Goal: Information Seeking & Learning: Learn about a topic

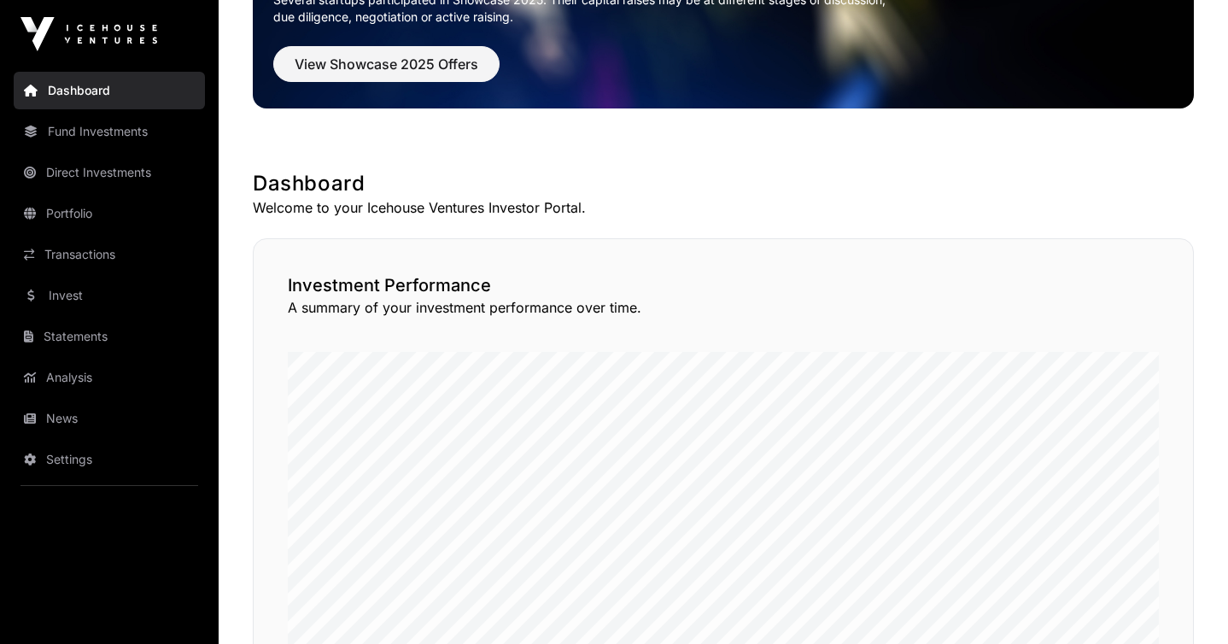
scroll to position [182, 0]
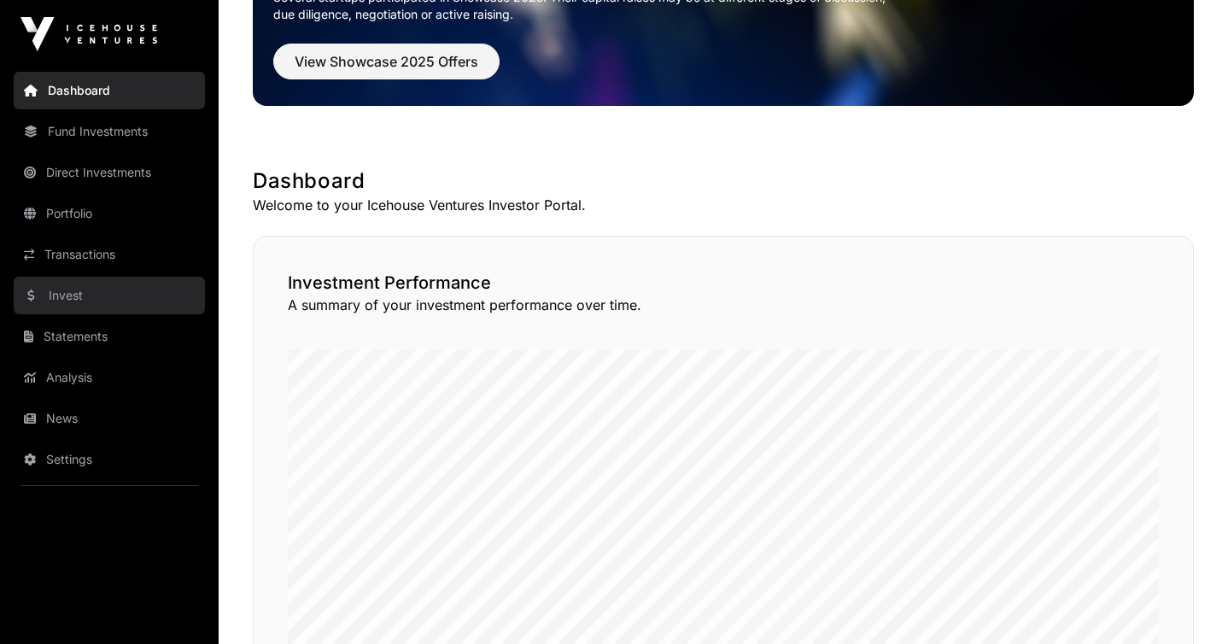
click at [79, 298] on link "Invest" at bounding box center [109, 296] width 191 height 38
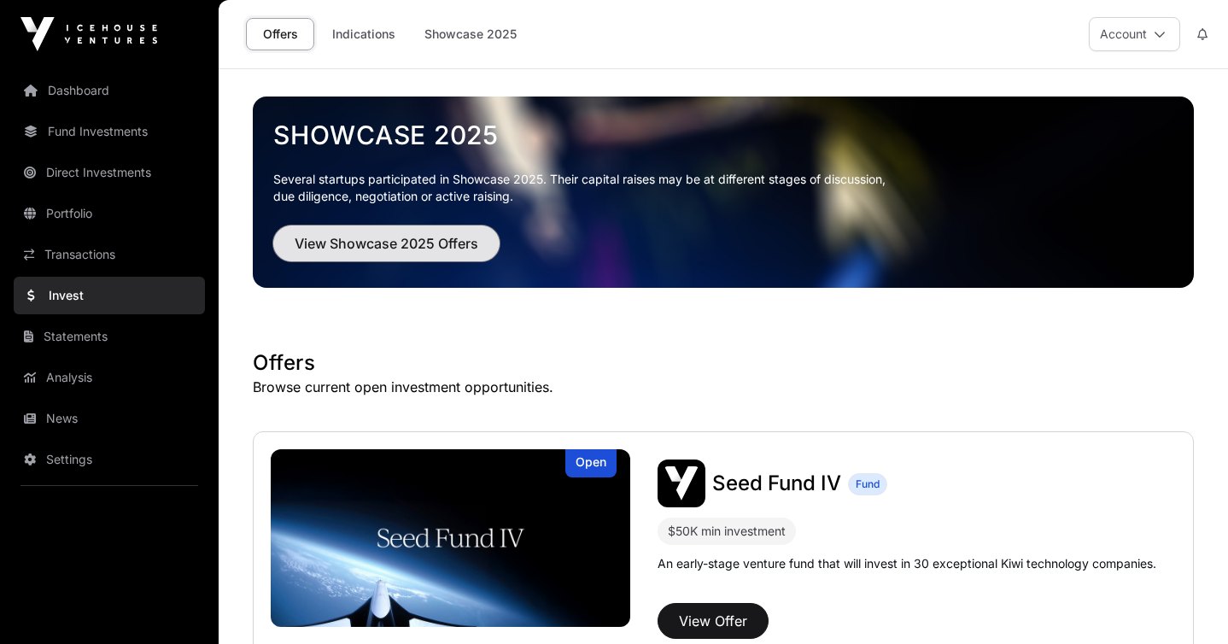
click at [411, 238] on span "View Showcase 2025 Offers" at bounding box center [387, 243] width 184 height 20
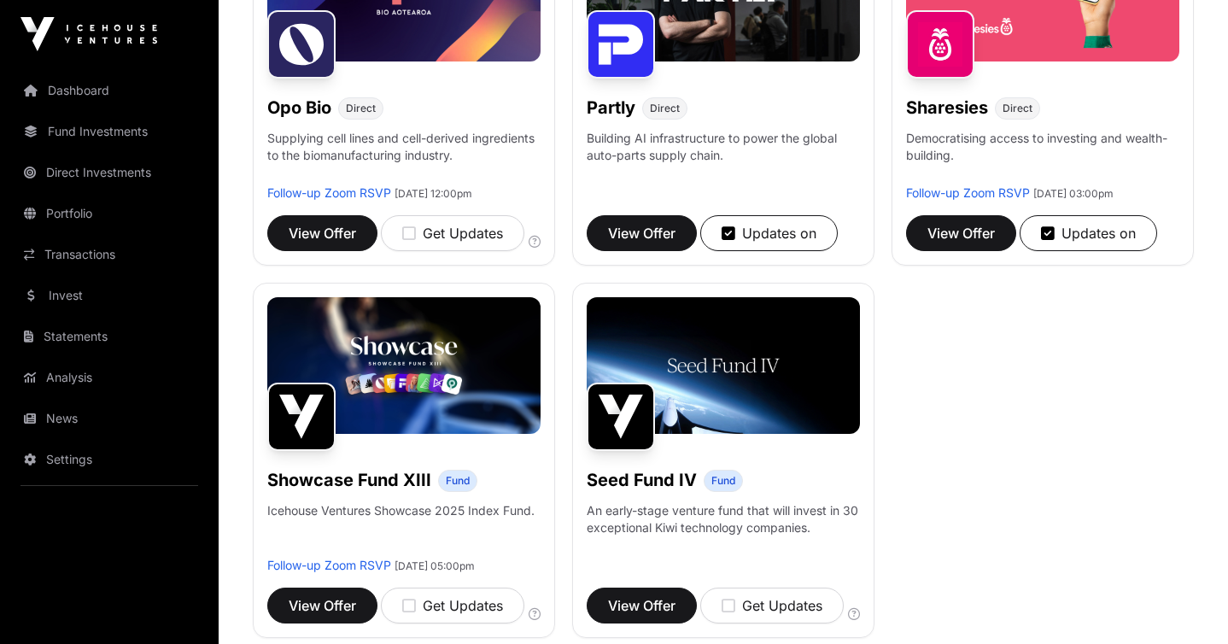
scroll to position [1108, 0]
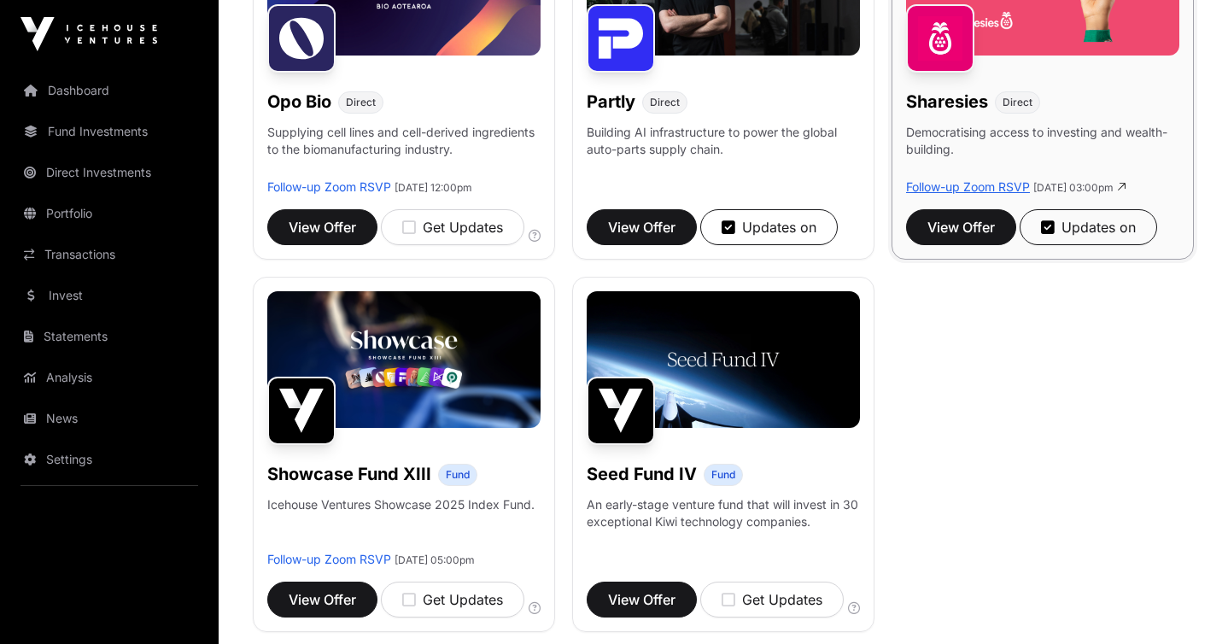
click at [952, 194] on link "Follow-up Zoom RSVP" at bounding box center [968, 186] width 124 height 15
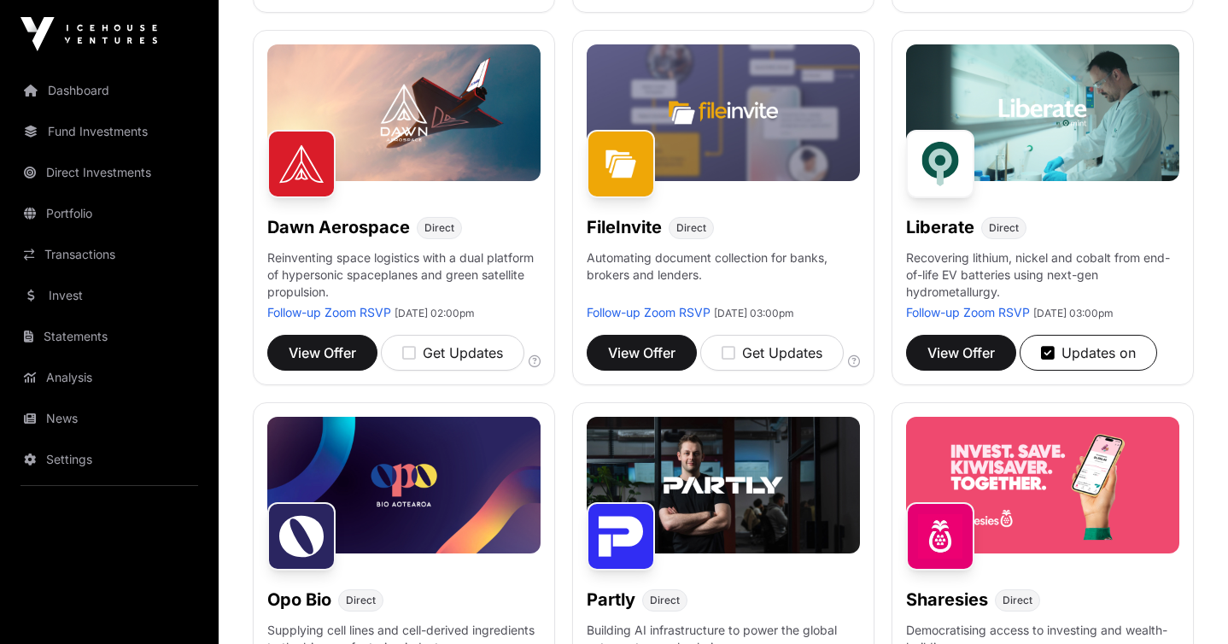
scroll to position [561, 0]
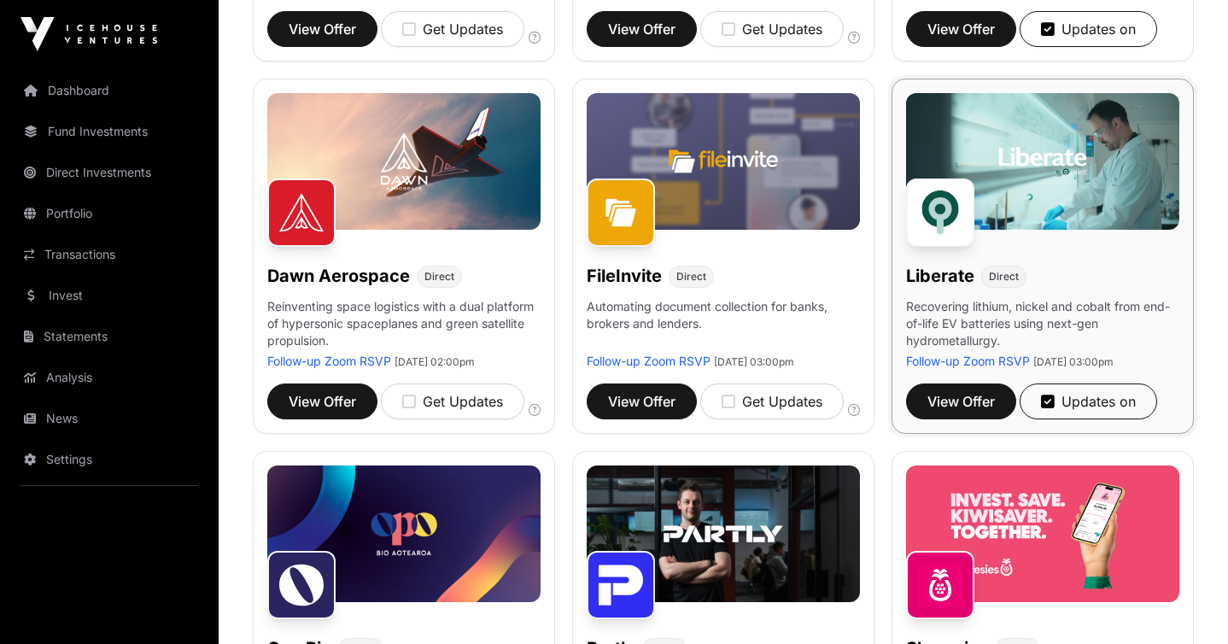
click at [975, 314] on p "Recovering lithium, nickel and cobalt from end-of-life EV batteries using next-…" at bounding box center [1042, 325] width 273 height 55
click at [946, 288] on h1 "Liberate" at bounding box center [940, 276] width 68 height 24
click at [965, 407] on span "View Offer" at bounding box center [960, 401] width 67 height 20
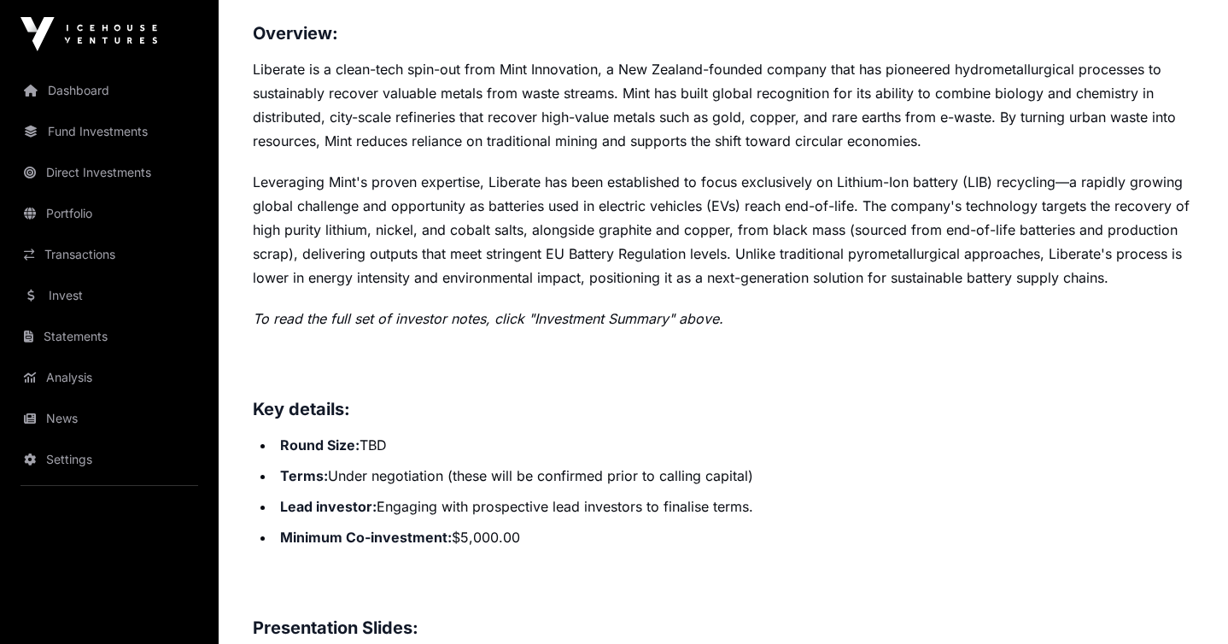
scroll to position [626, 0]
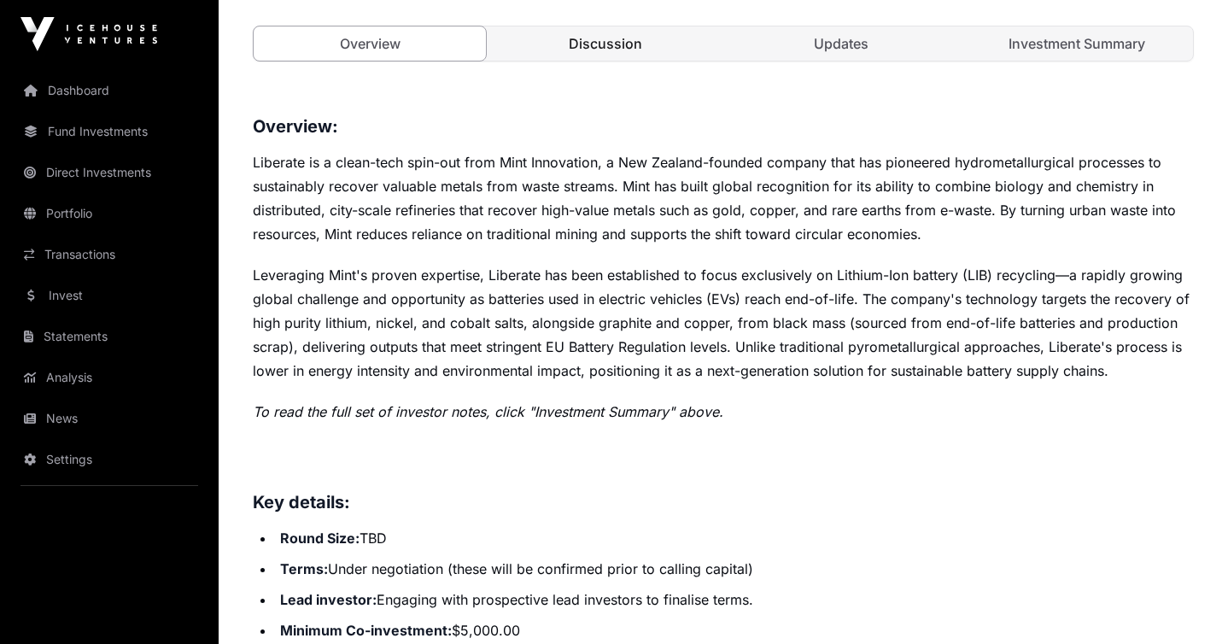
click at [617, 55] on link "Discussion" at bounding box center [605, 43] width 232 height 34
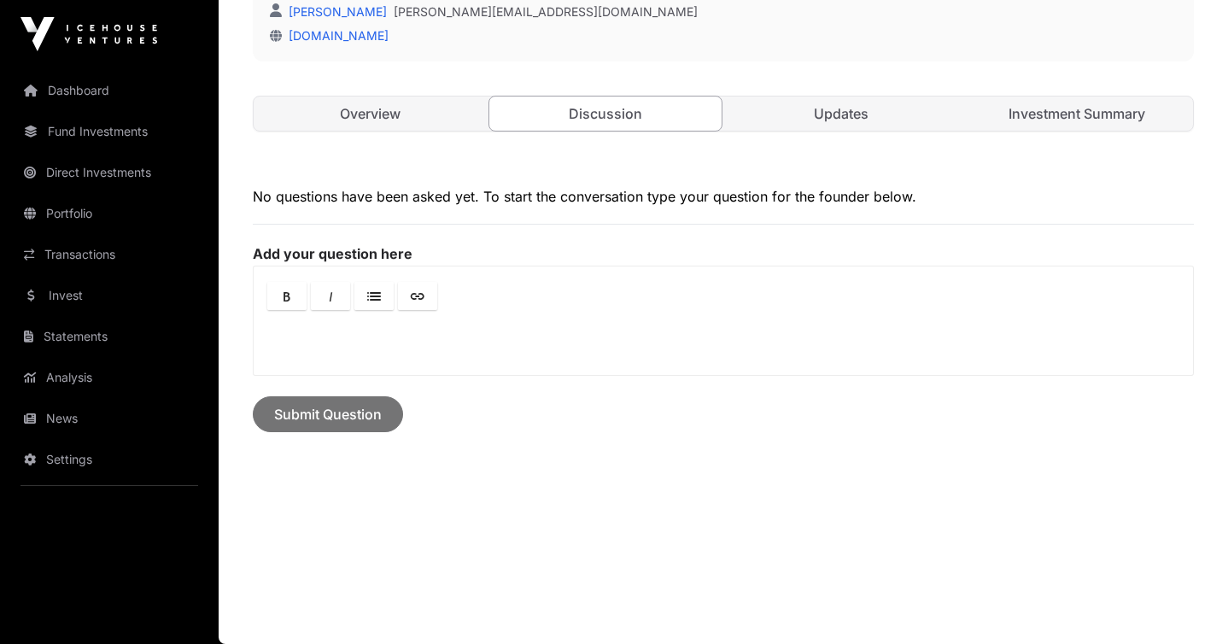
scroll to position [555, 0]
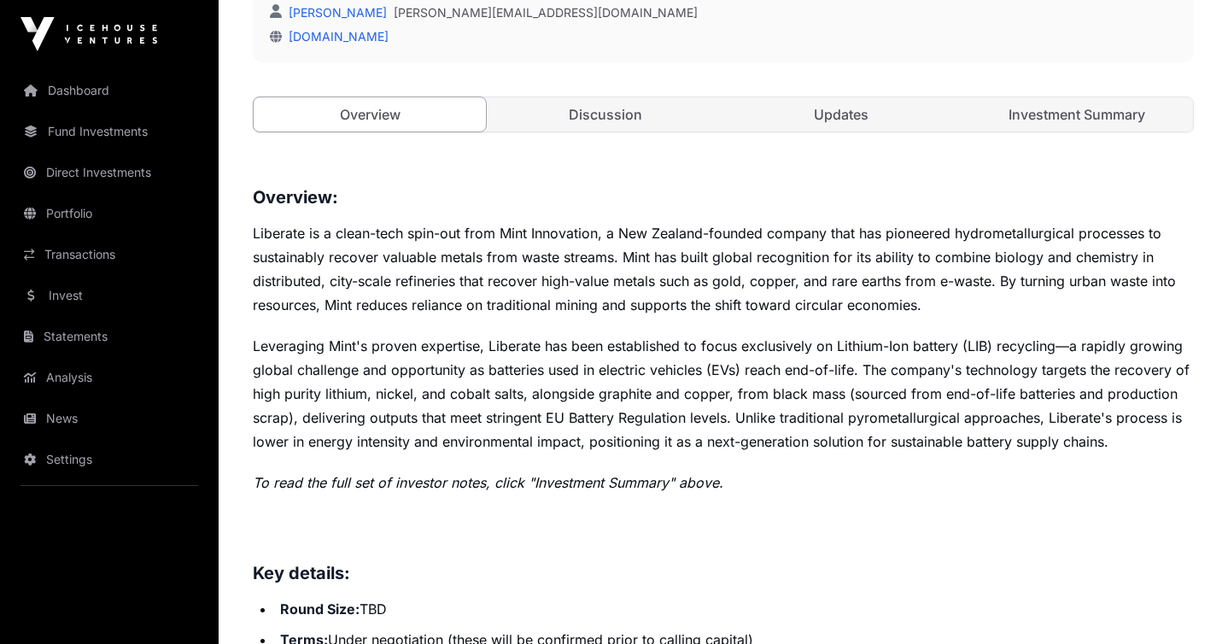
scroll to position [626, 0]
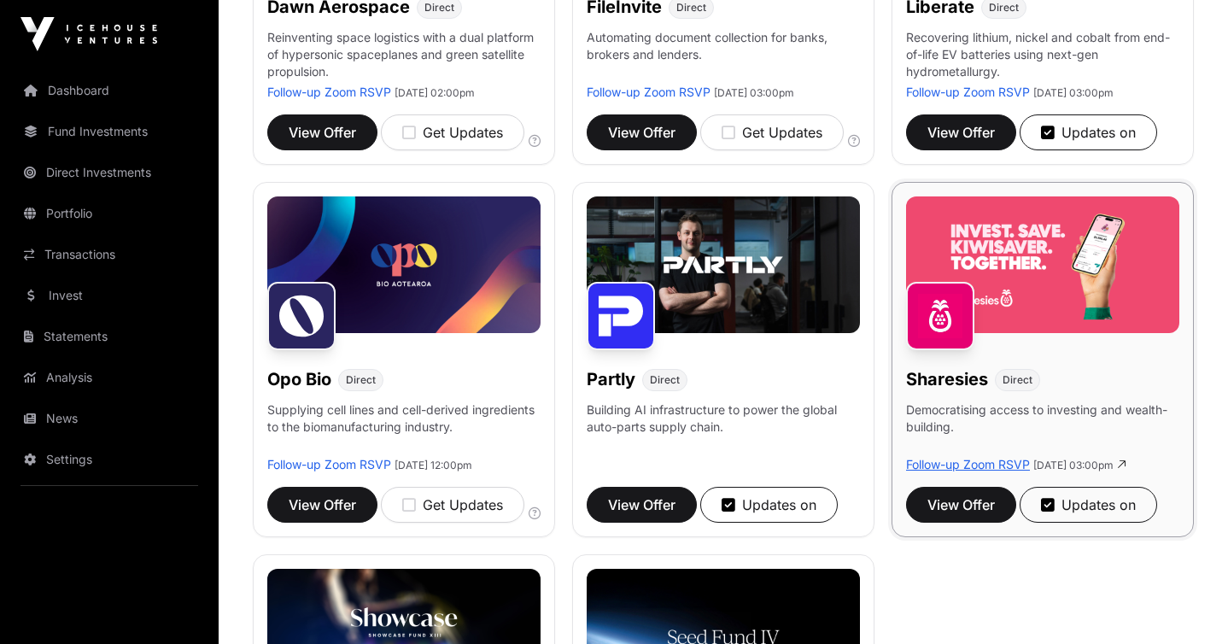
scroll to position [857, 0]
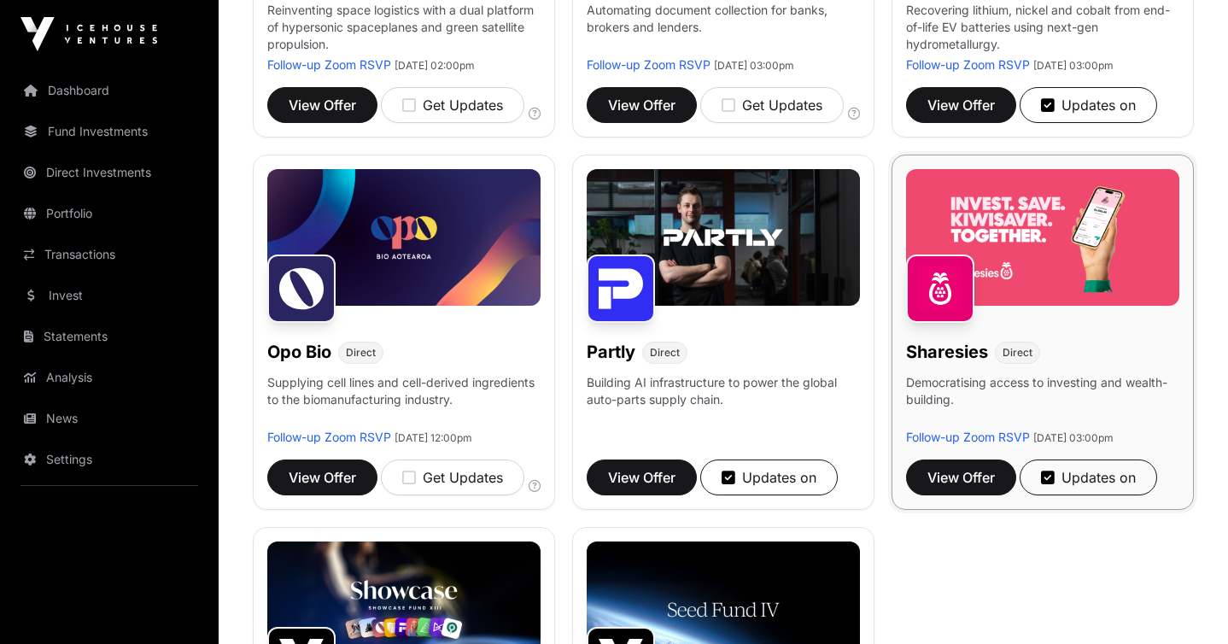
click at [938, 364] on h1 "Sharesies" at bounding box center [947, 352] width 82 height 24
click at [963, 488] on span "View Offer" at bounding box center [960, 477] width 67 height 20
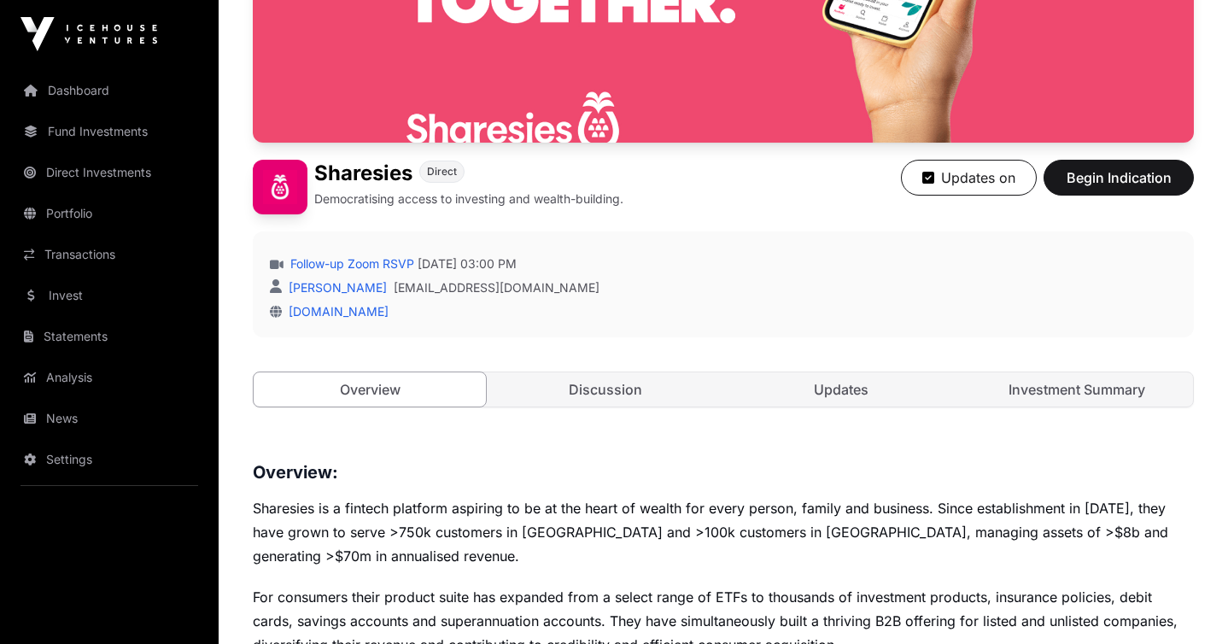
scroll to position [465, 0]
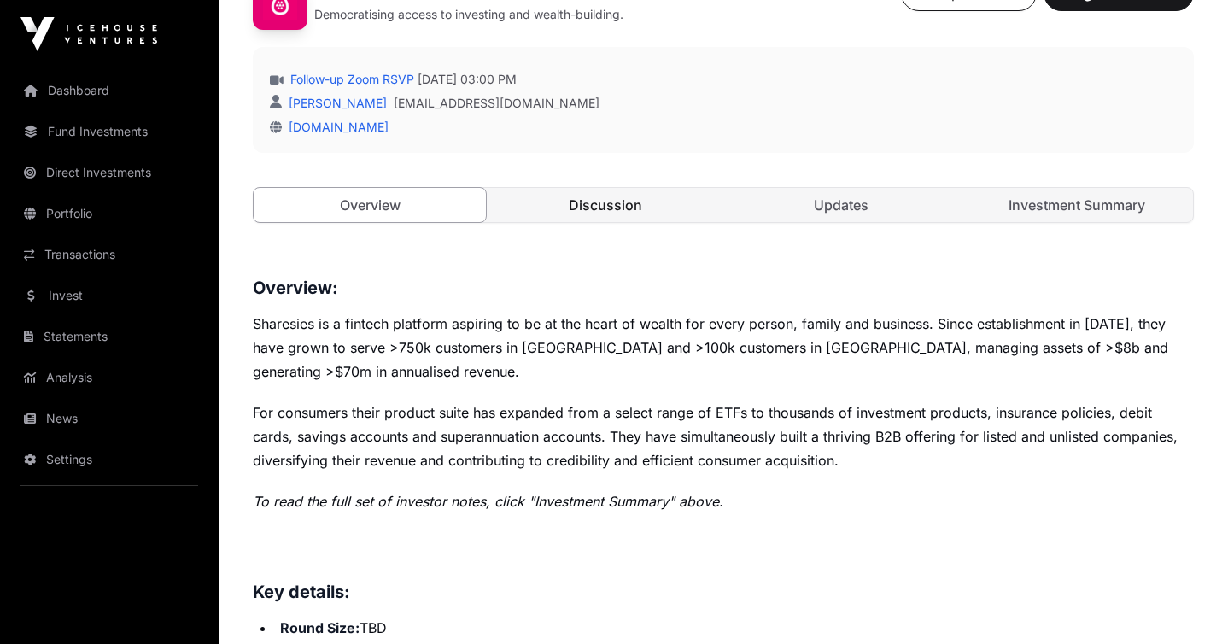
click at [595, 220] on link "Discussion" at bounding box center [605, 205] width 232 height 34
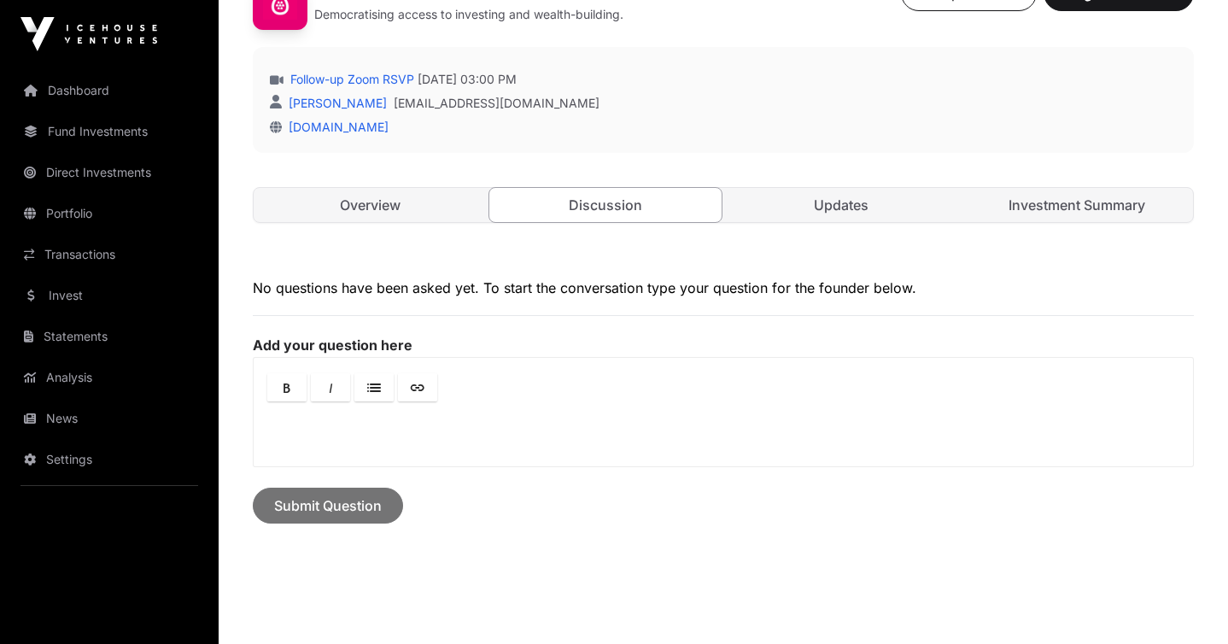
scroll to position [463, 0]
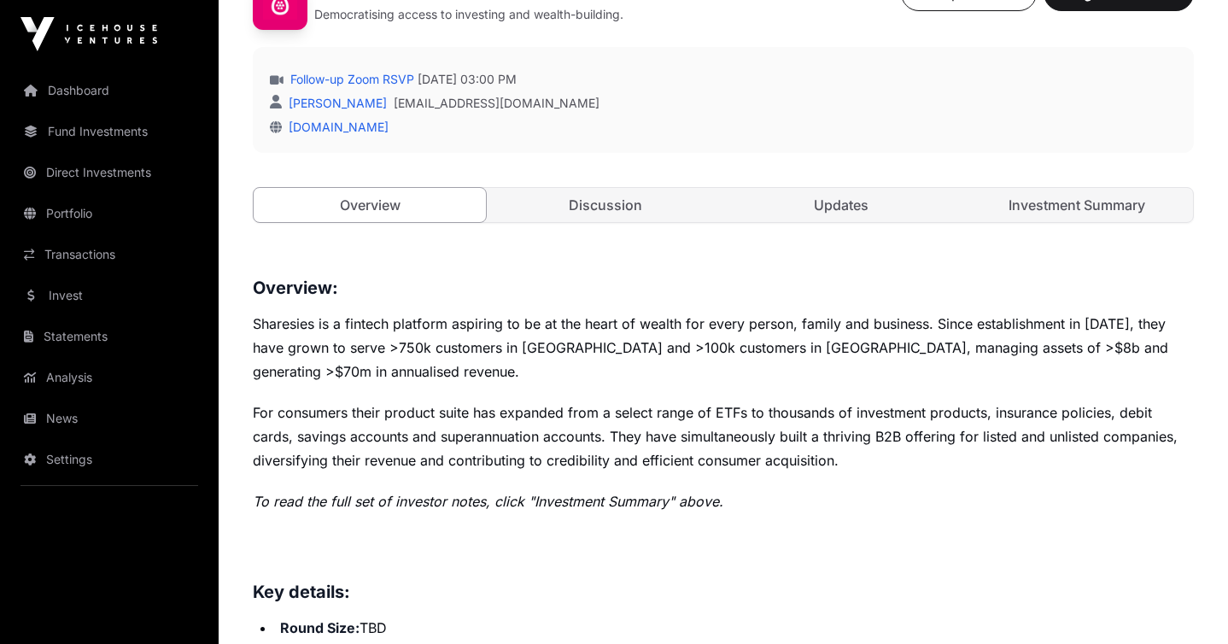
scroll to position [377, 0]
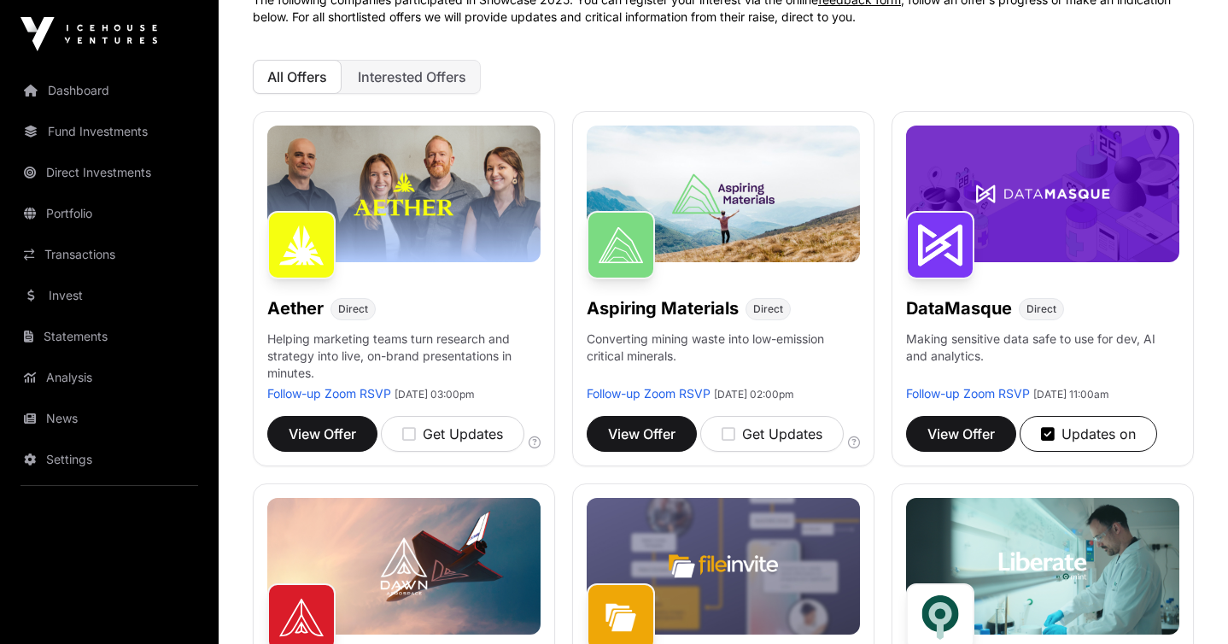
scroll to position [151, 0]
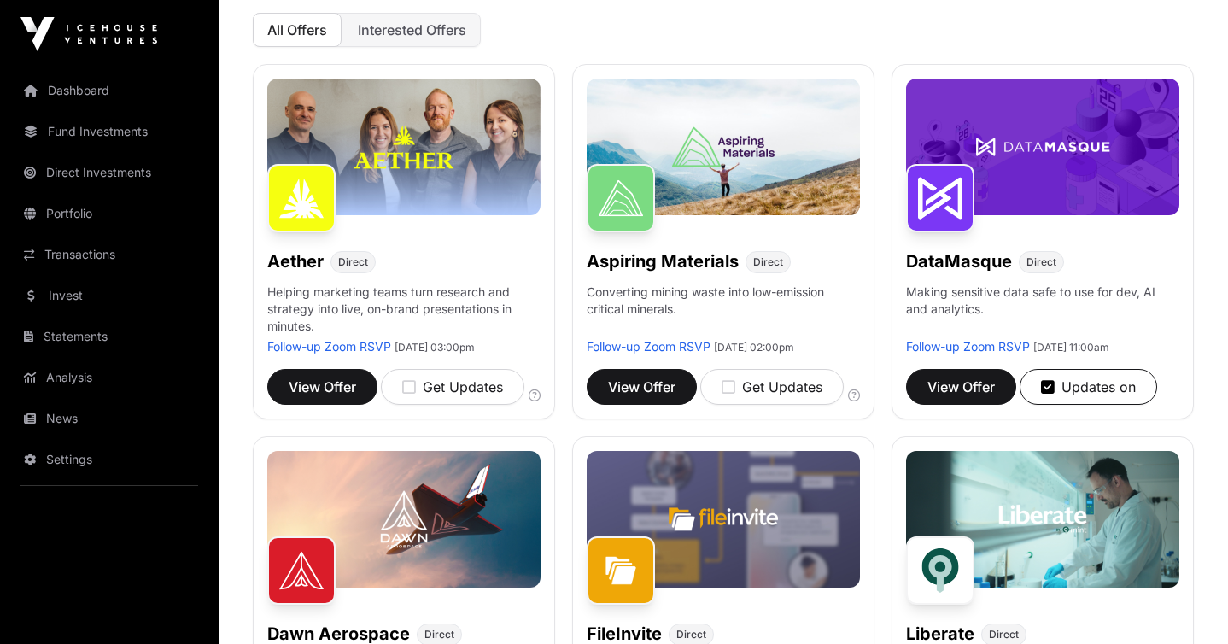
scroll to position [204, 0]
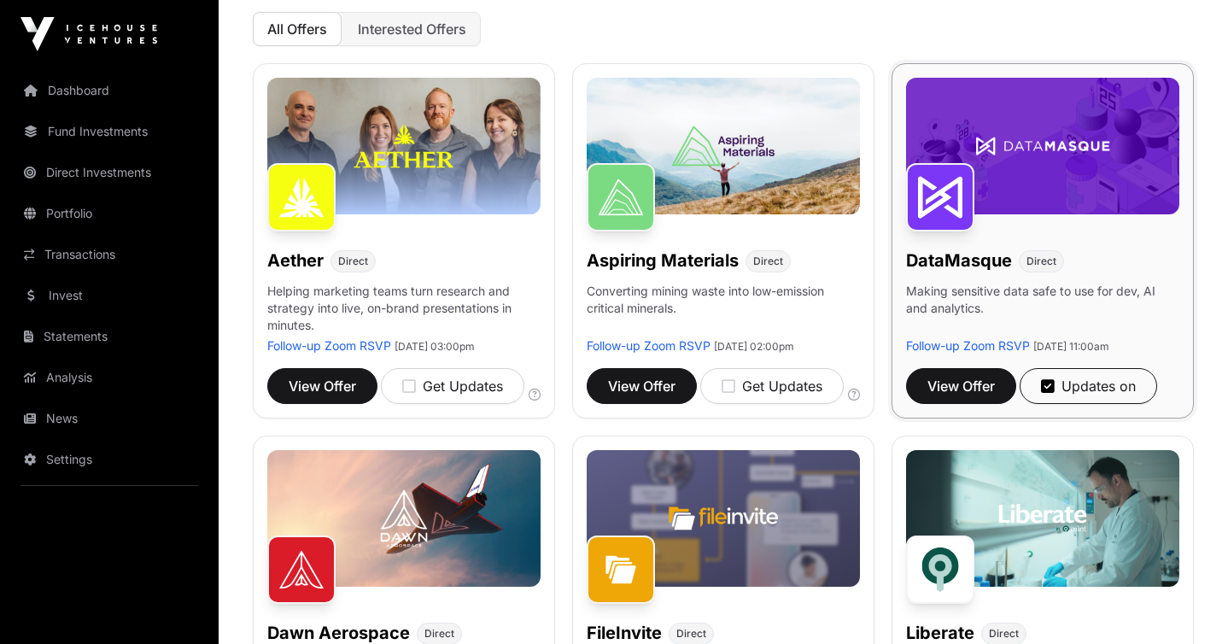
click at [944, 262] on h1 "DataMasque" at bounding box center [959, 260] width 106 height 24
click at [941, 221] on img at bounding box center [940, 197] width 68 height 68
drag, startPoint x: 952, startPoint y: 199, endPoint x: 1008, endPoint y: 398, distance: 206.6
click at [952, 199] on img at bounding box center [940, 197] width 68 height 68
click at [985, 396] on span "View Offer" at bounding box center [960, 386] width 67 height 20
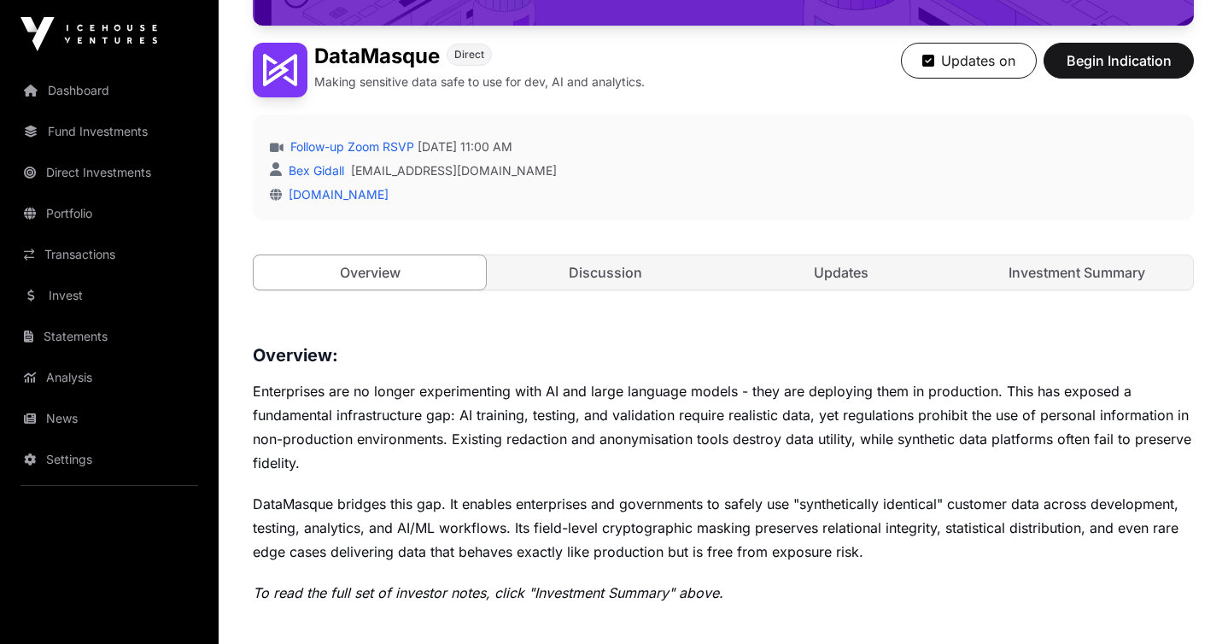
scroll to position [360, 0]
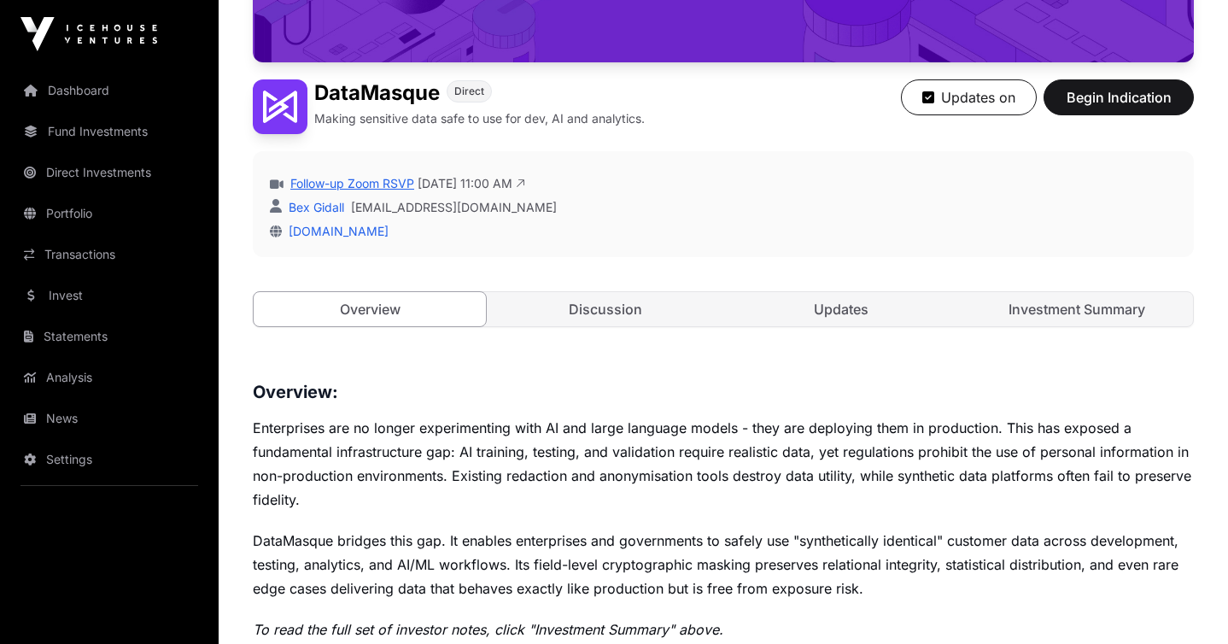
click at [363, 185] on link "Follow-up Zoom RSVP" at bounding box center [350, 183] width 127 height 17
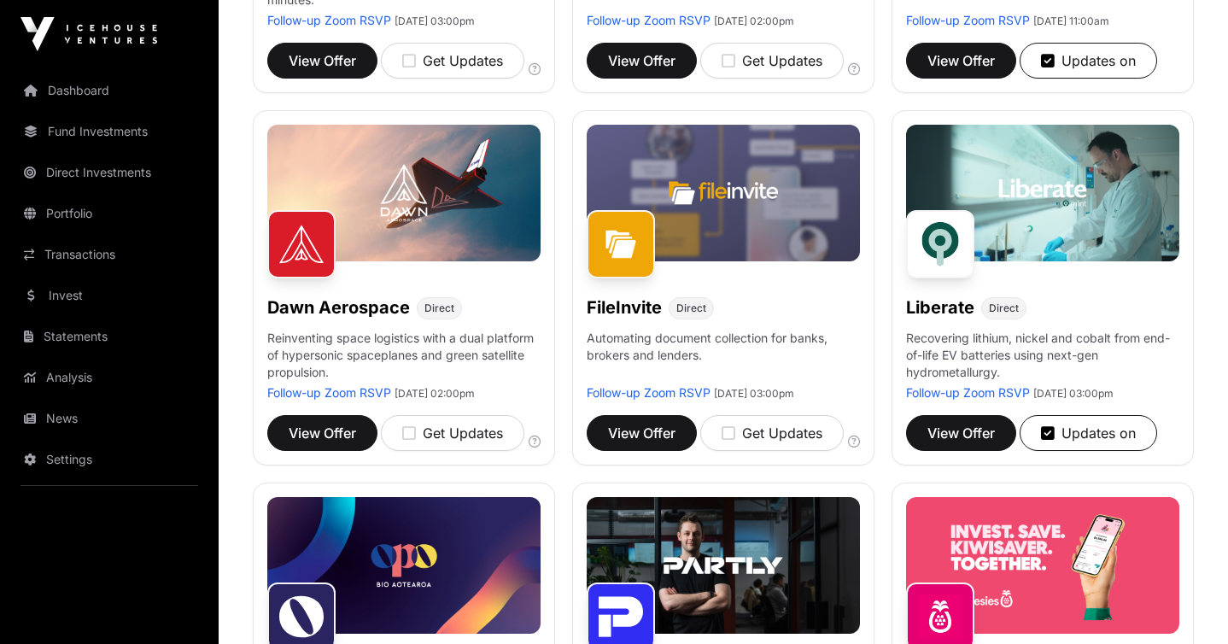
scroll to position [65, 0]
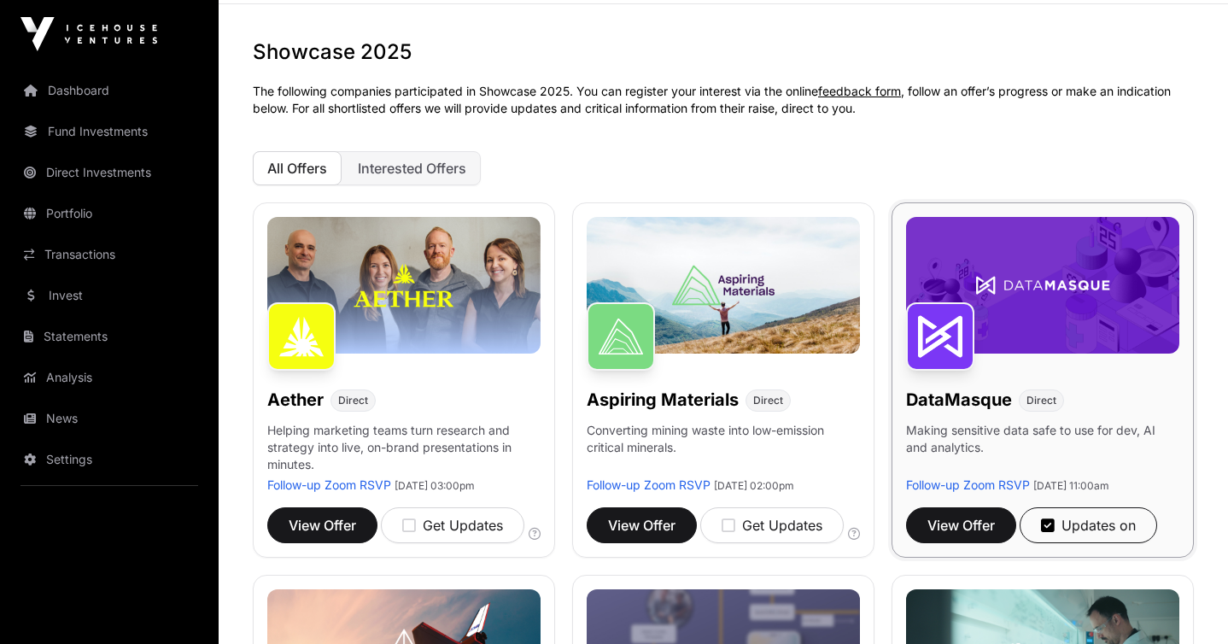
click at [1095, 293] on img at bounding box center [1042, 285] width 273 height 137
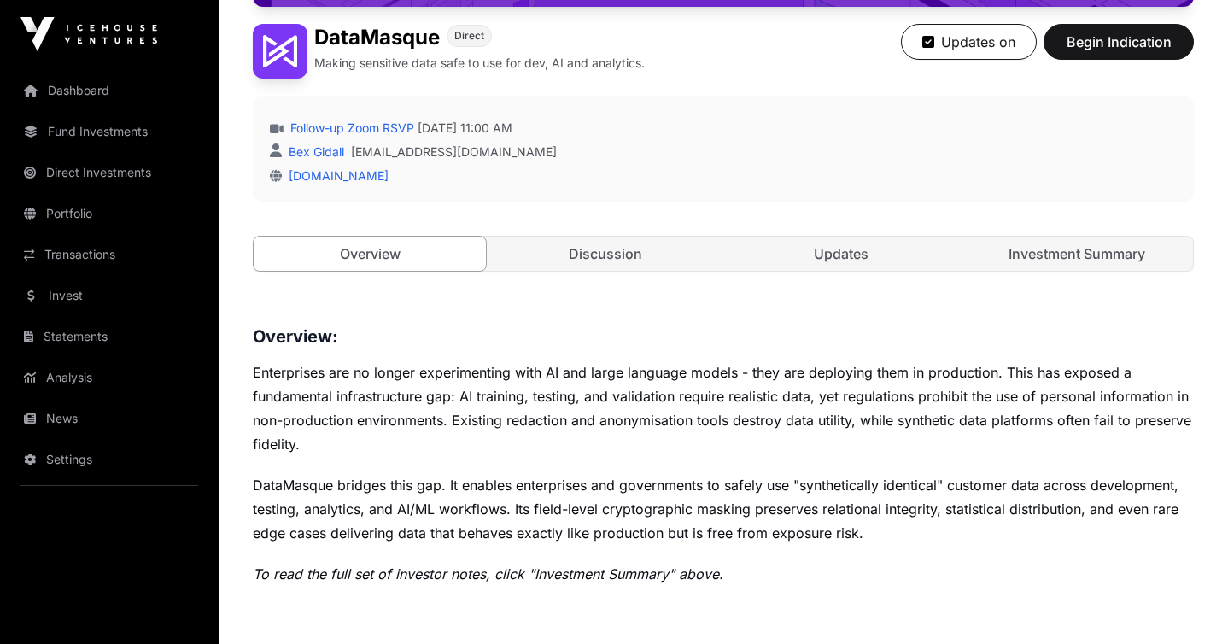
scroll to position [422, 0]
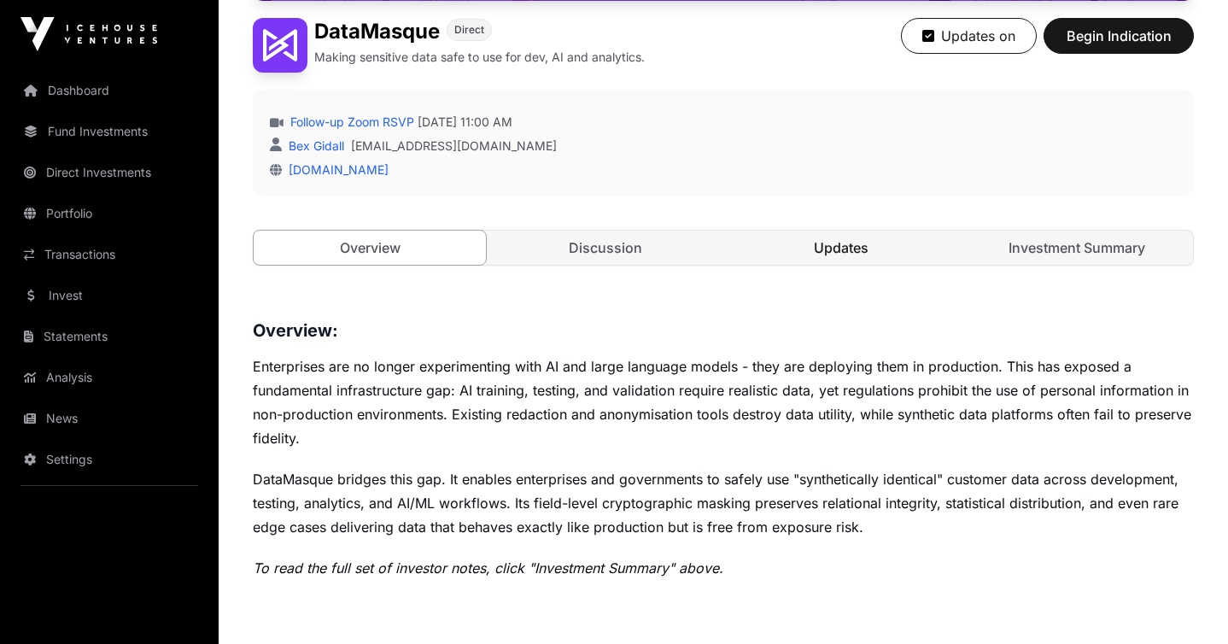
click at [908, 245] on link "Updates" at bounding box center [841, 248] width 232 height 34
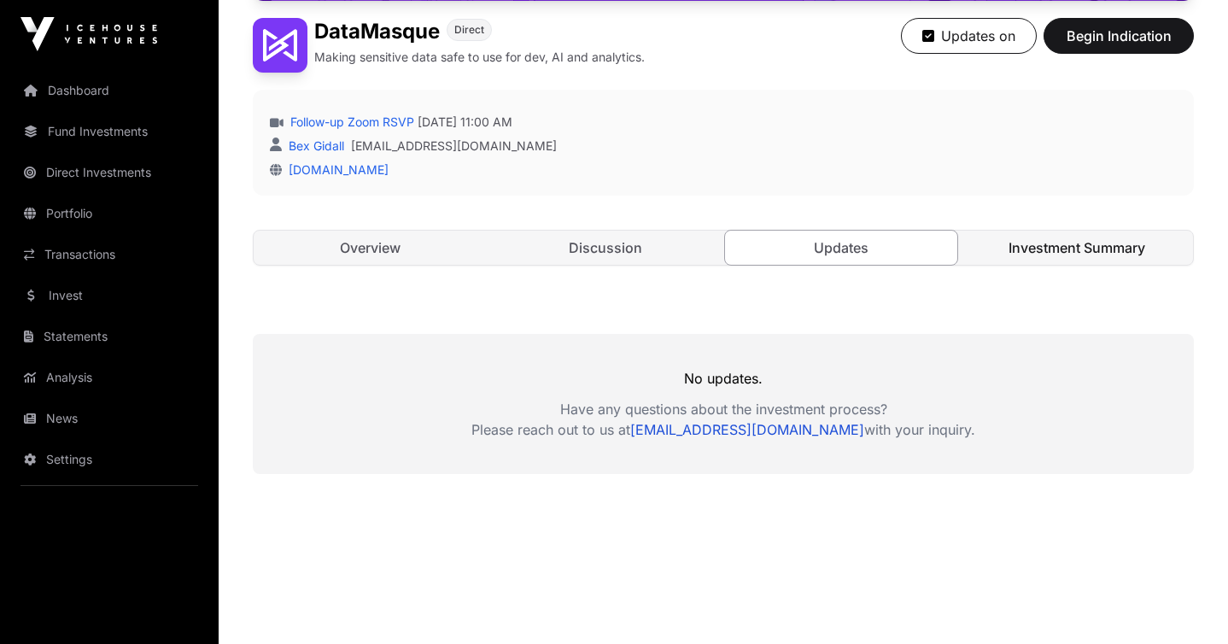
click at [1038, 255] on link "Investment Summary" at bounding box center [1077, 248] width 232 height 34
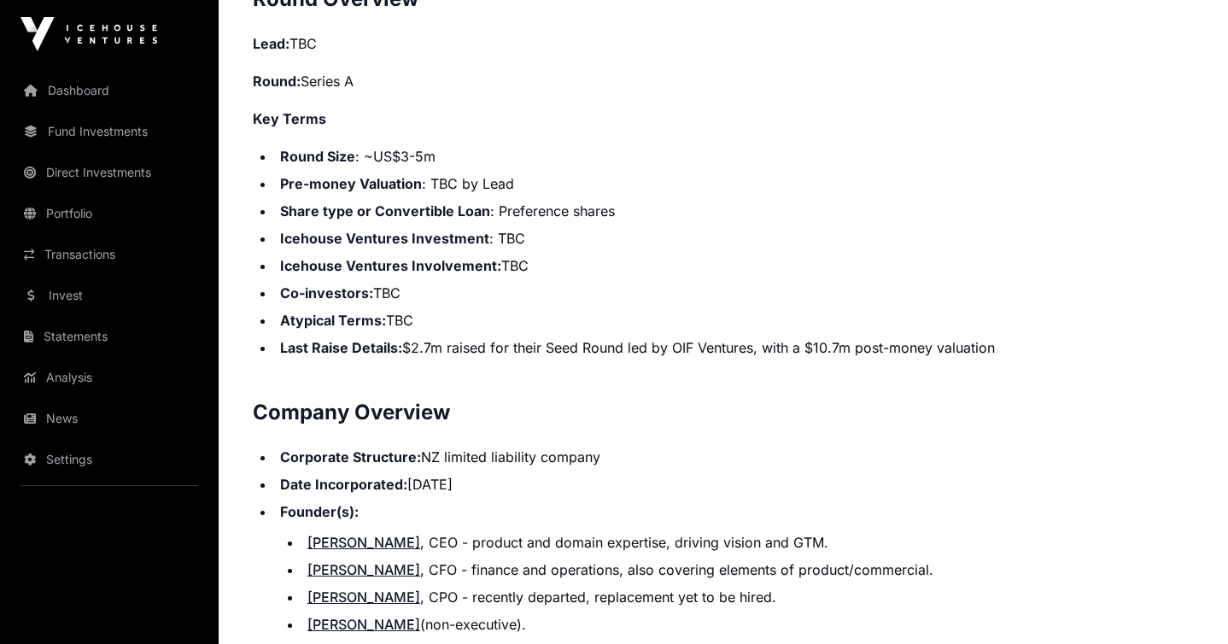
scroll to position [1592, 0]
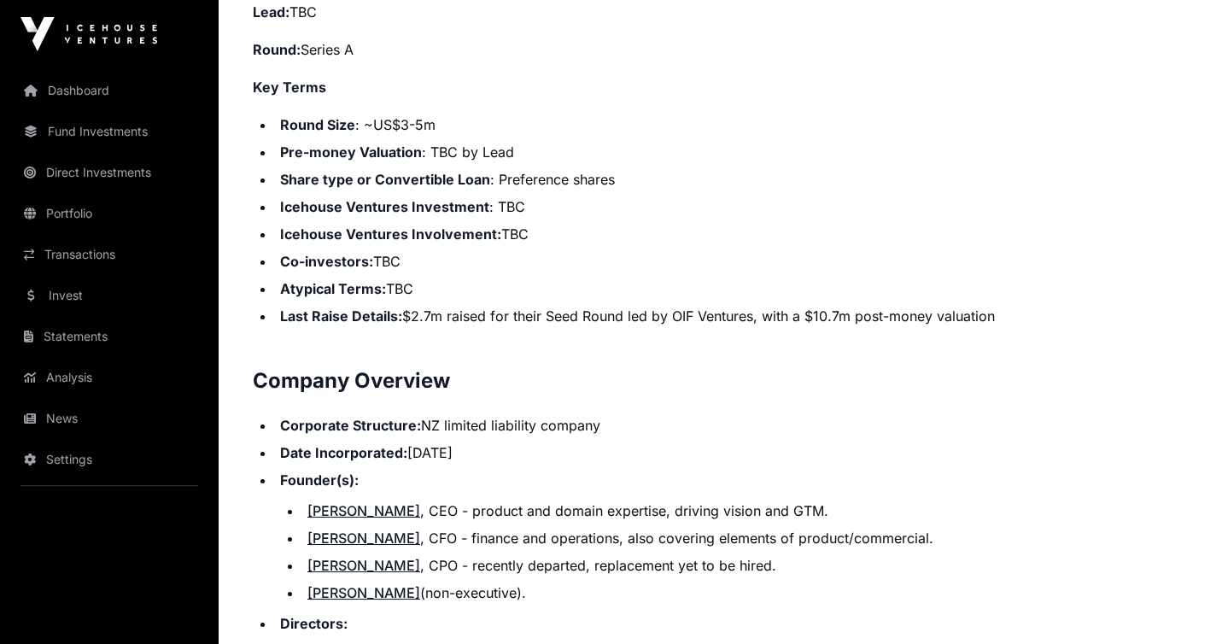
click at [960, 453] on li "Date Incorporated: [DATE]" at bounding box center [734, 452] width 919 height 20
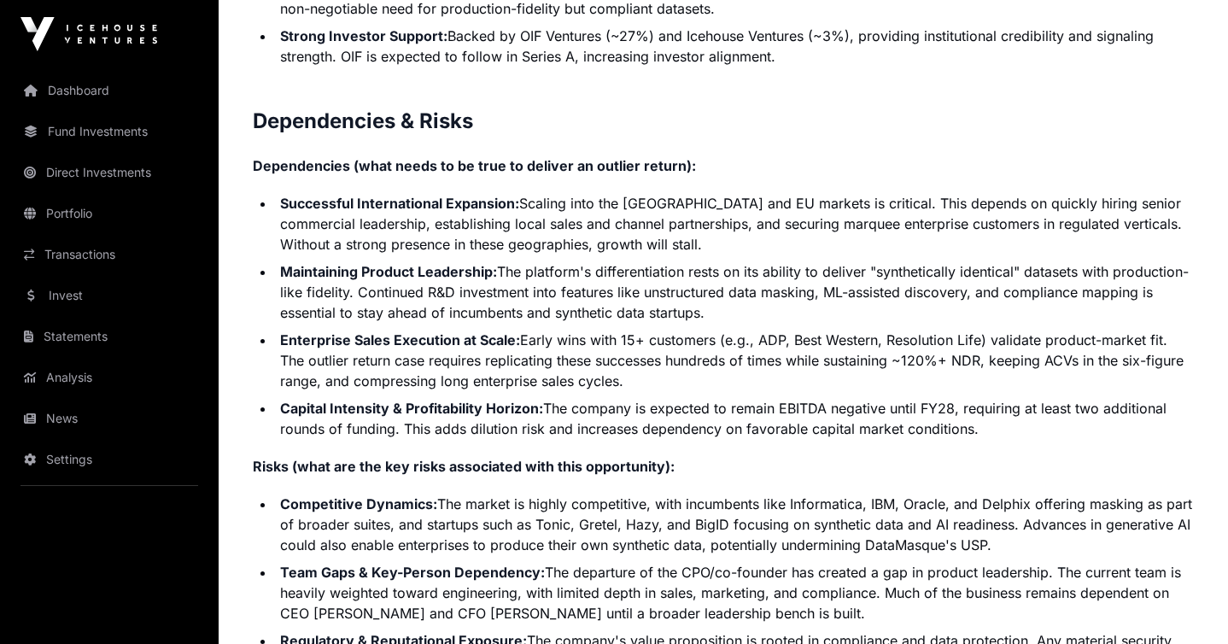
scroll to position [4006, 0]
click at [910, 475] on p "Risks (what are the key risks associated with this opportunity):" at bounding box center [723, 465] width 941 height 20
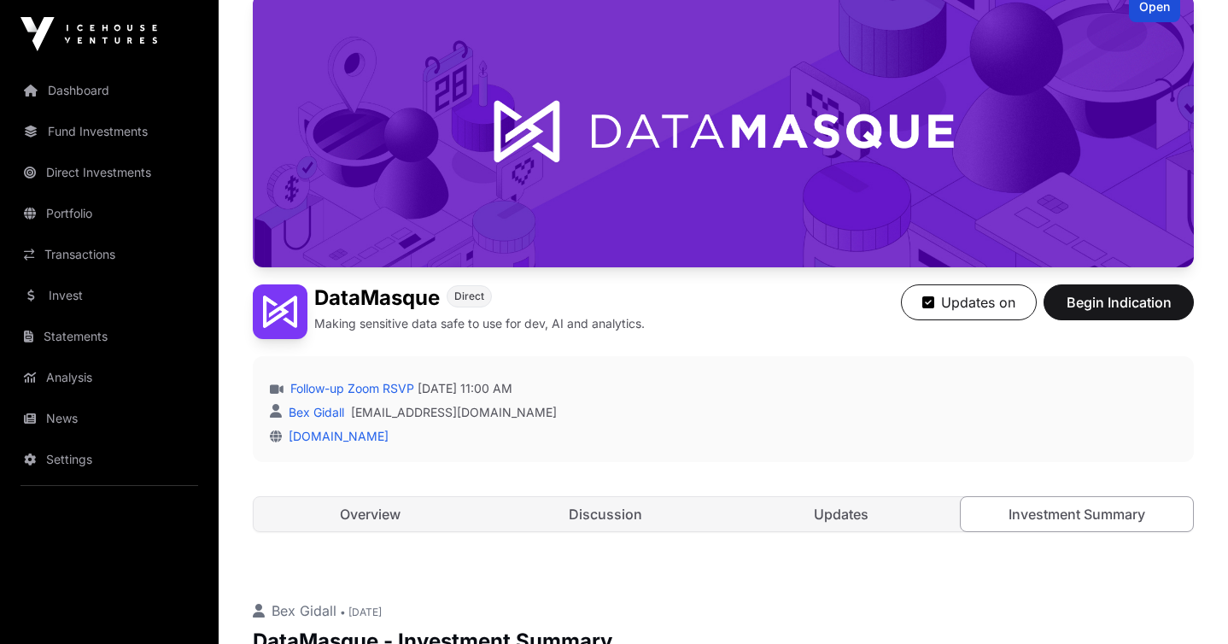
scroll to position [0, 0]
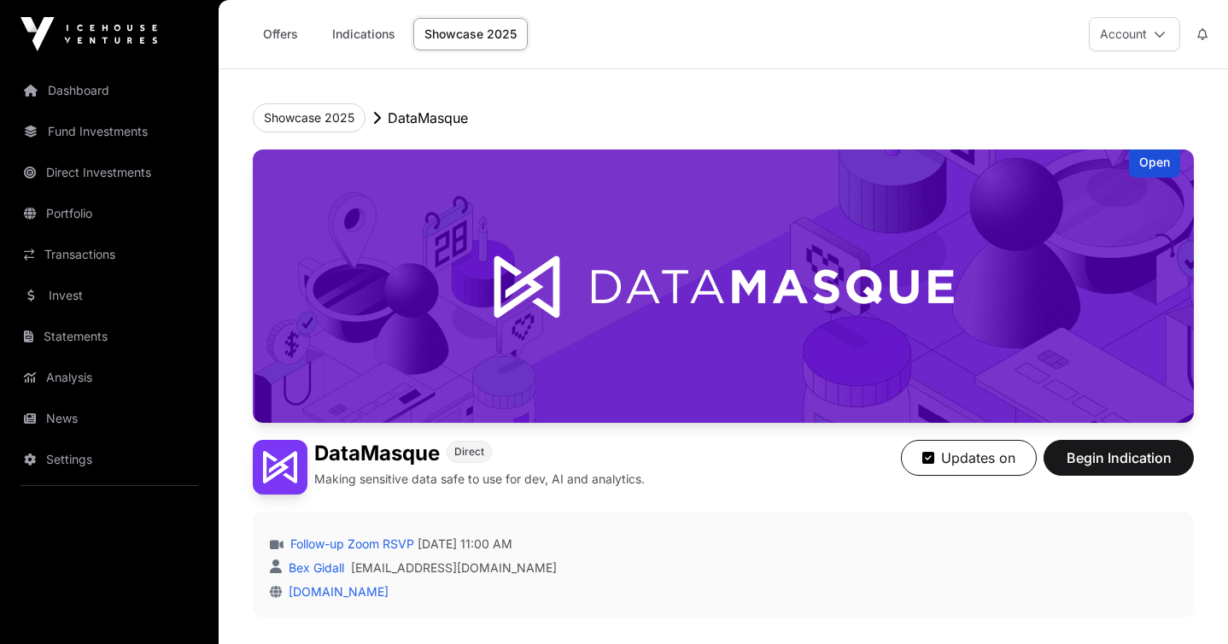
scroll to position [422, 0]
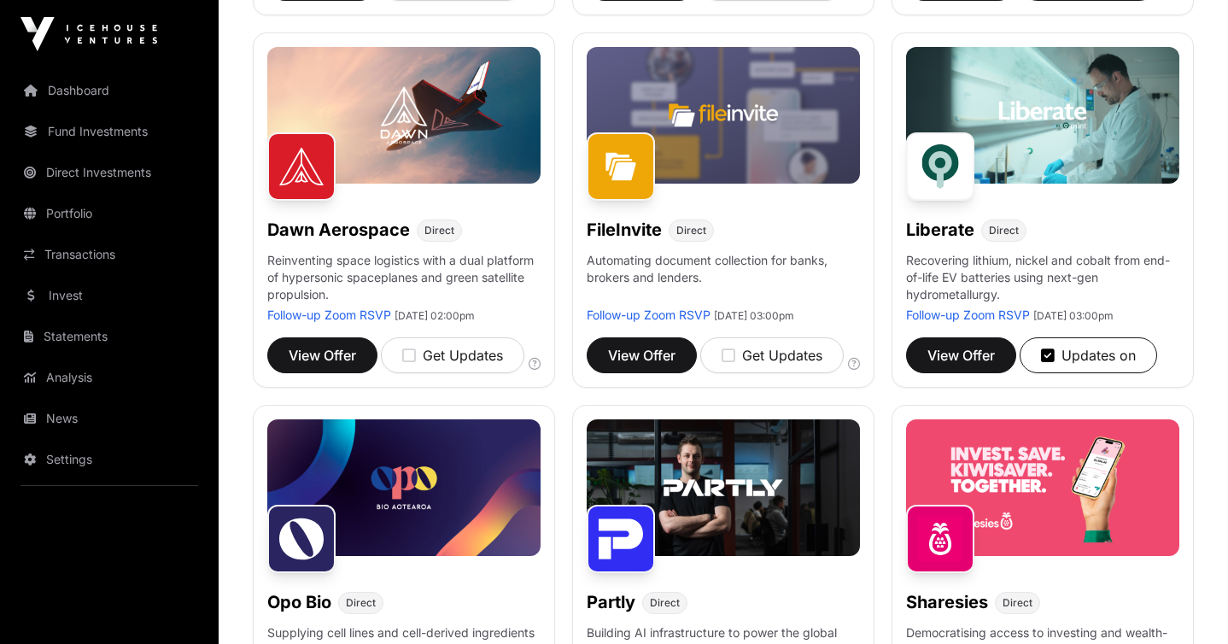
scroll to position [1072, 0]
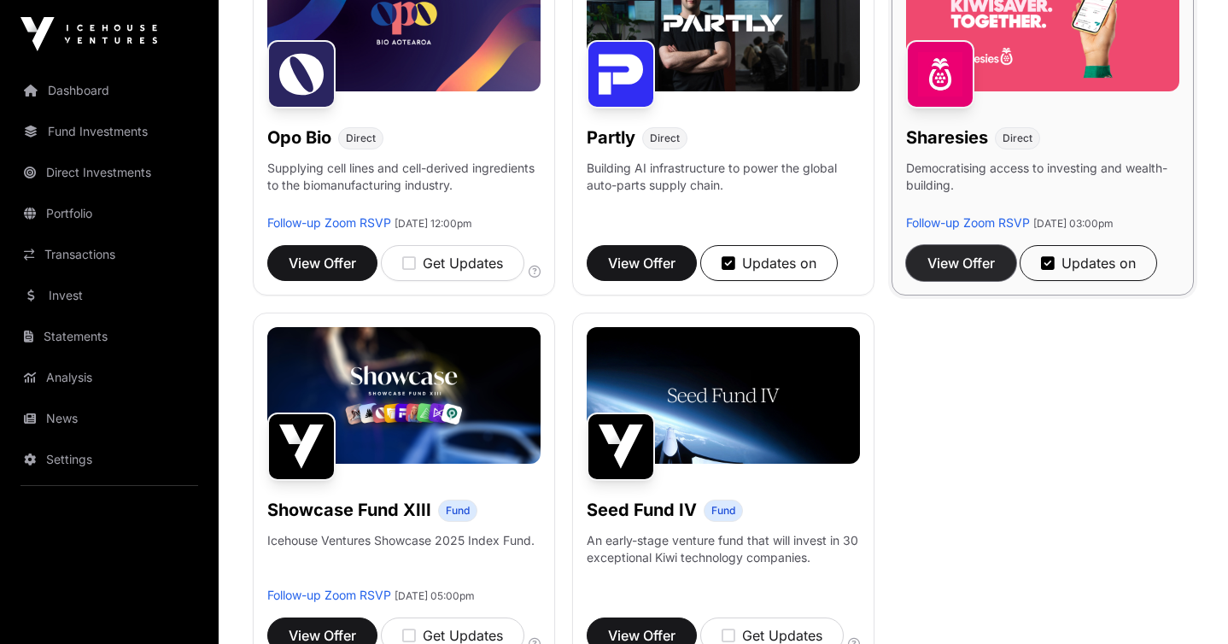
click at [940, 273] on span "View Offer" at bounding box center [960, 263] width 67 height 20
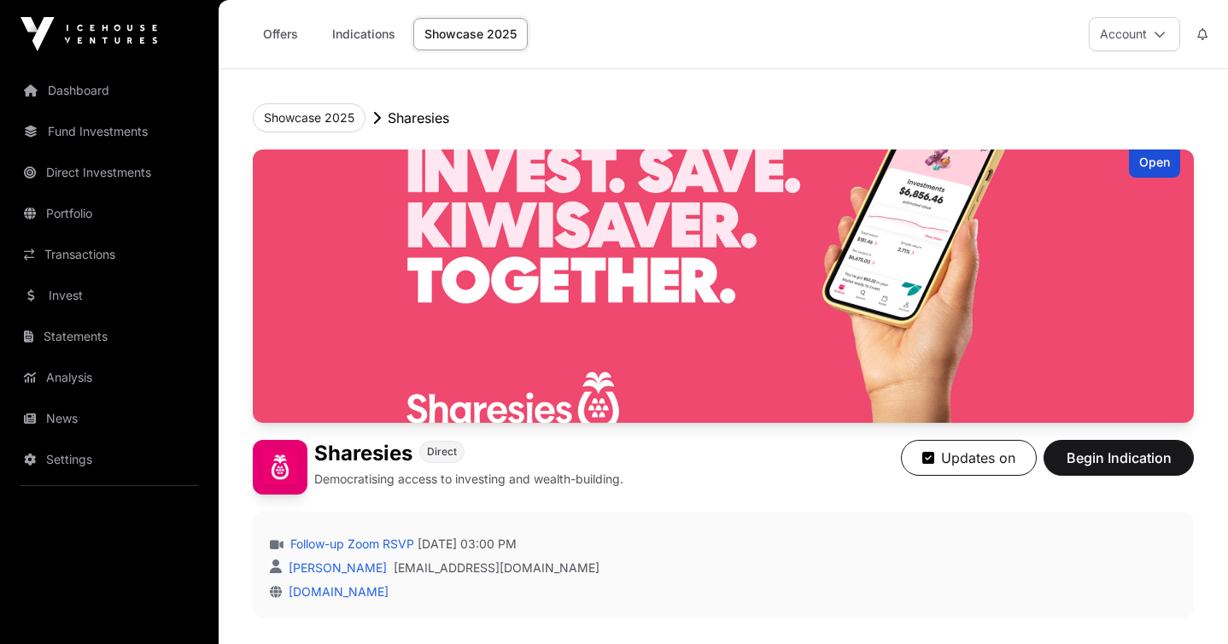
scroll to position [447, 0]
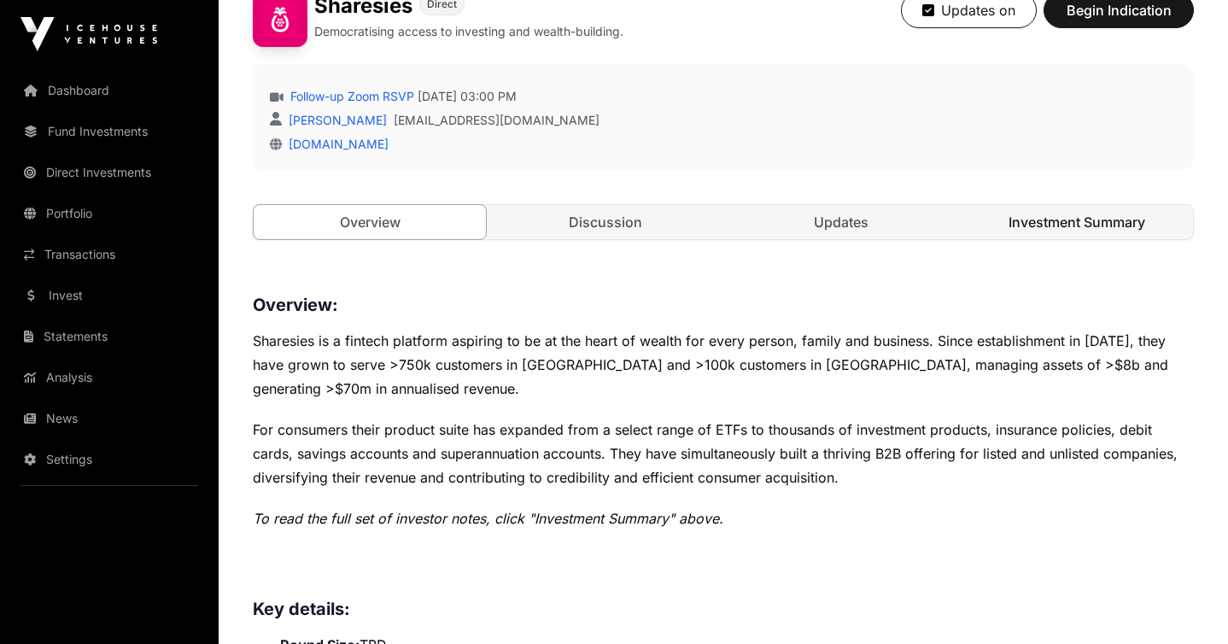
click at [1057, 216] on link "Investment Summary" at bounding box center [1077, 222] width 232 height 34
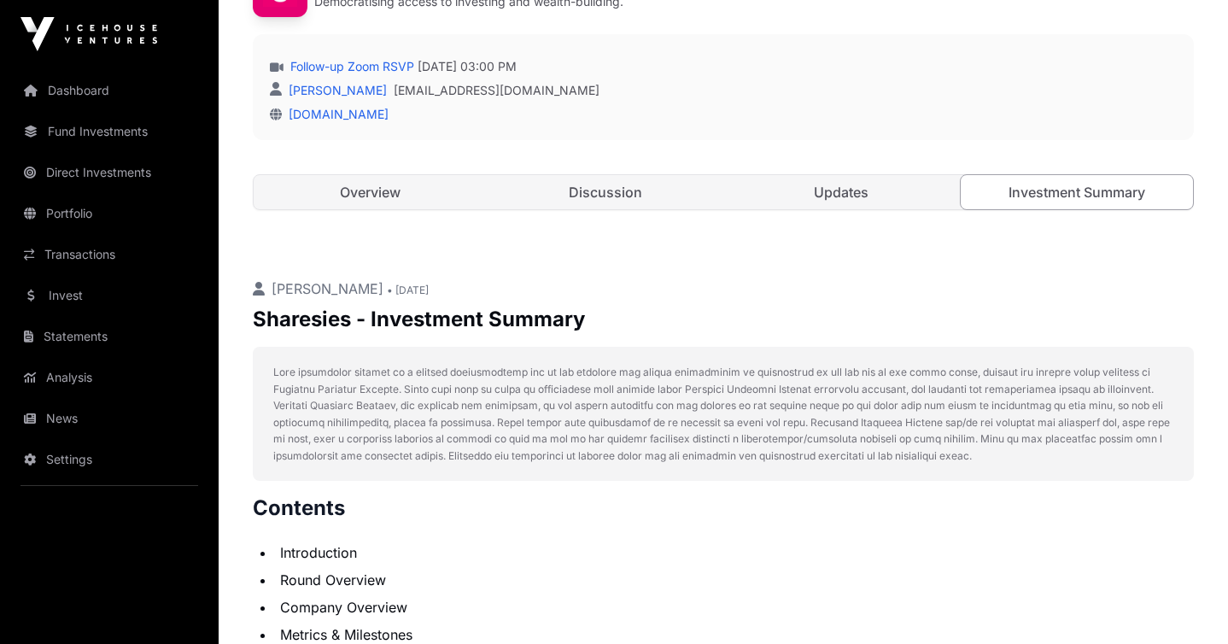
scroll to position [474, 0]
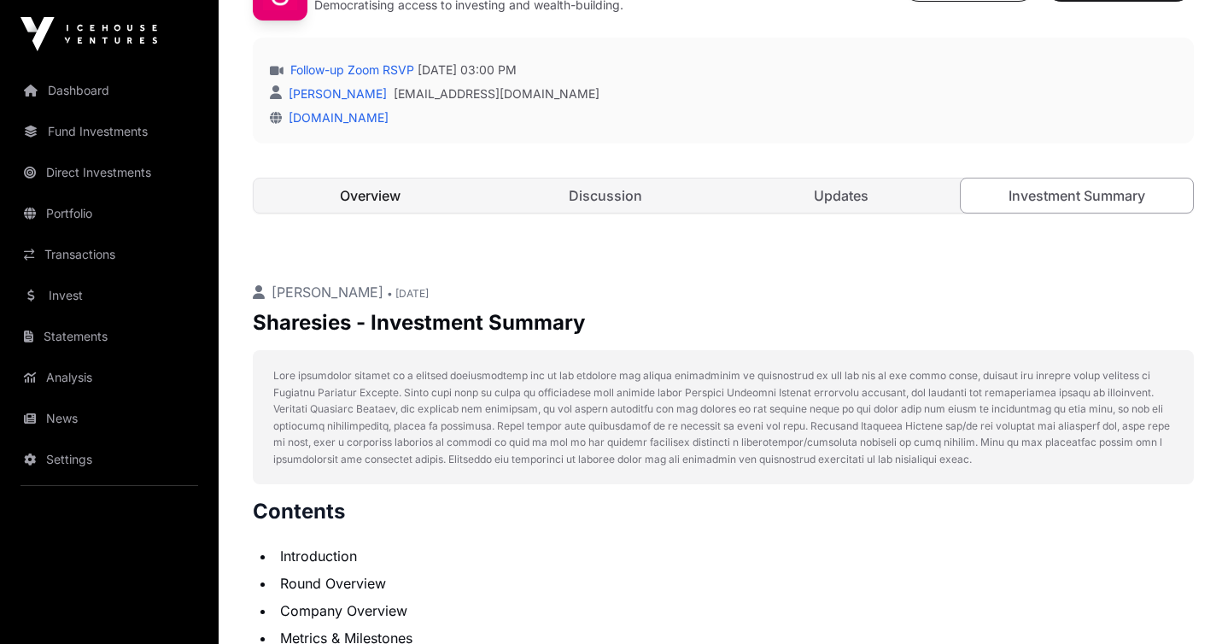
click at [448, 196] on link "Overview" at bounding box center [370, 195] width 232 height 34
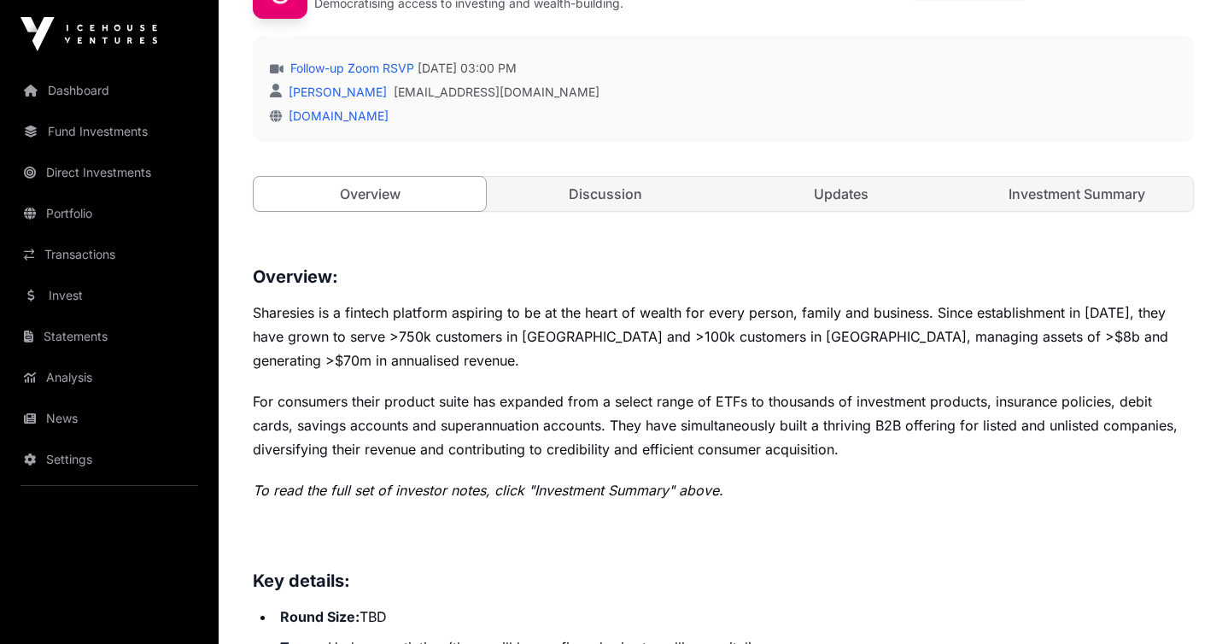
scroll to position [439, 0]
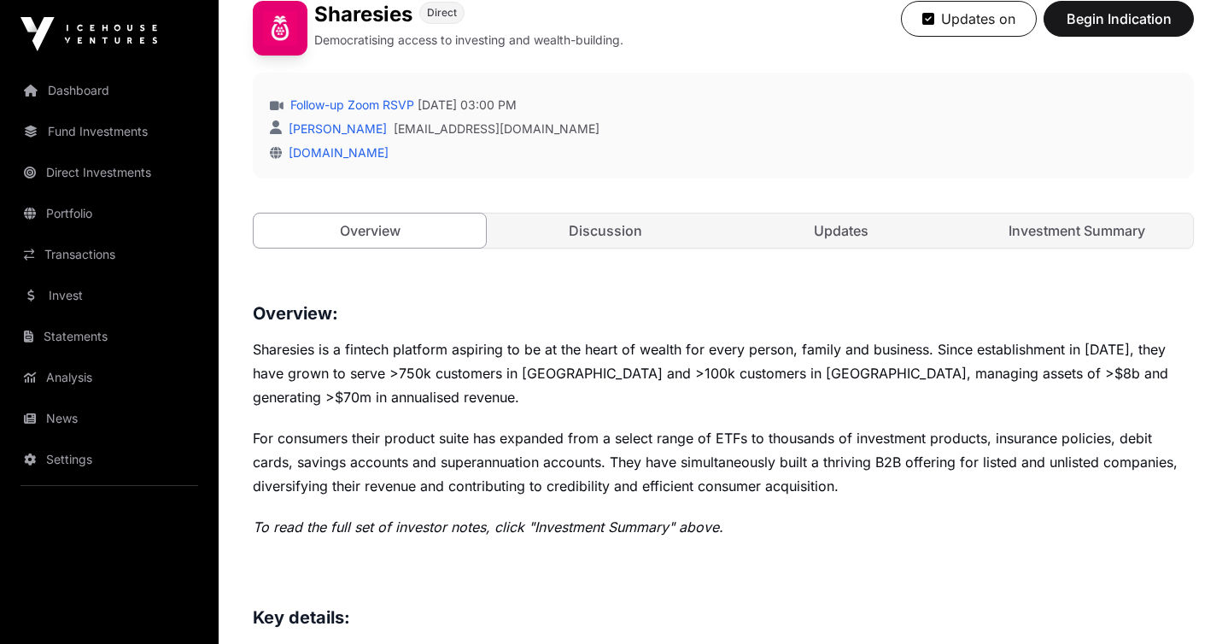
click at [1063, 231] on link "Investment Summary" at bounding box center [1077, 230] width 232 height 34
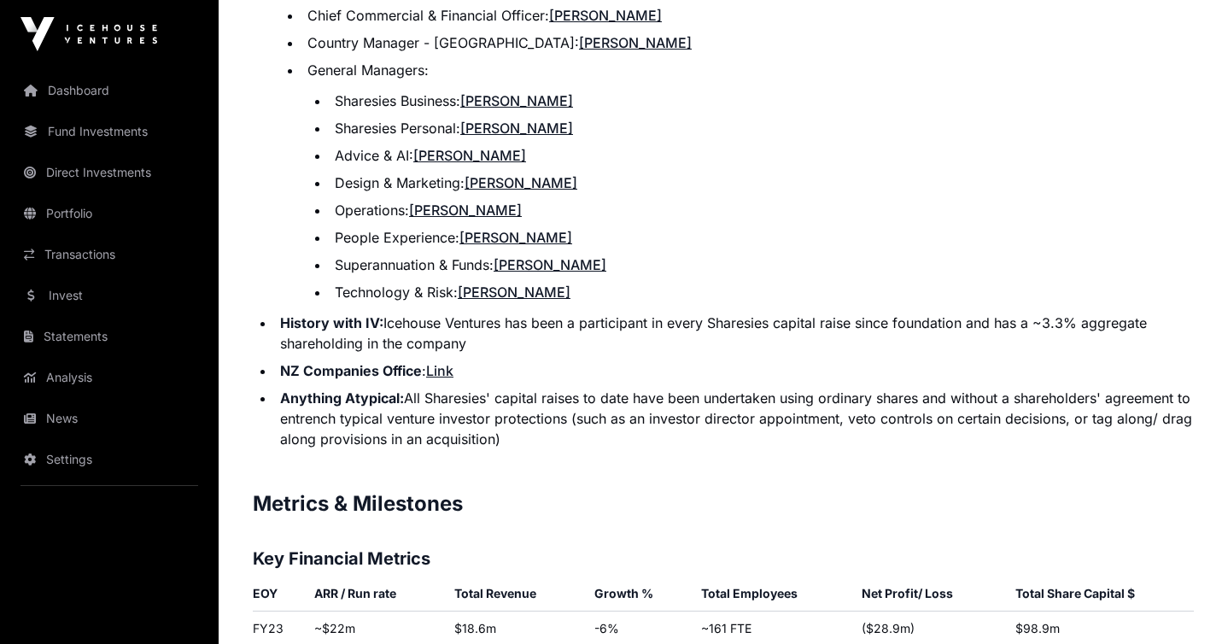
scroll to position [2440, 0]
click at [1003, 473] on p "Contents Introduction Round Overview Company Overview Metrics & Milestones High…" at bounding box center [723, 438] width 941 height 3812
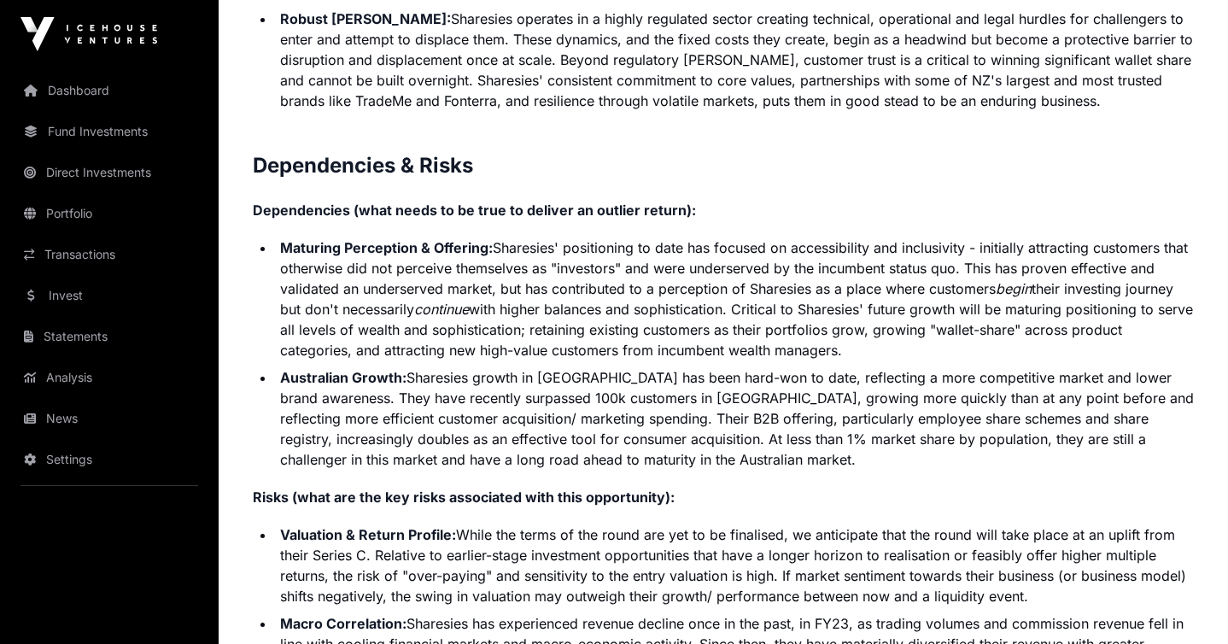
scroll to position [4077, 0]
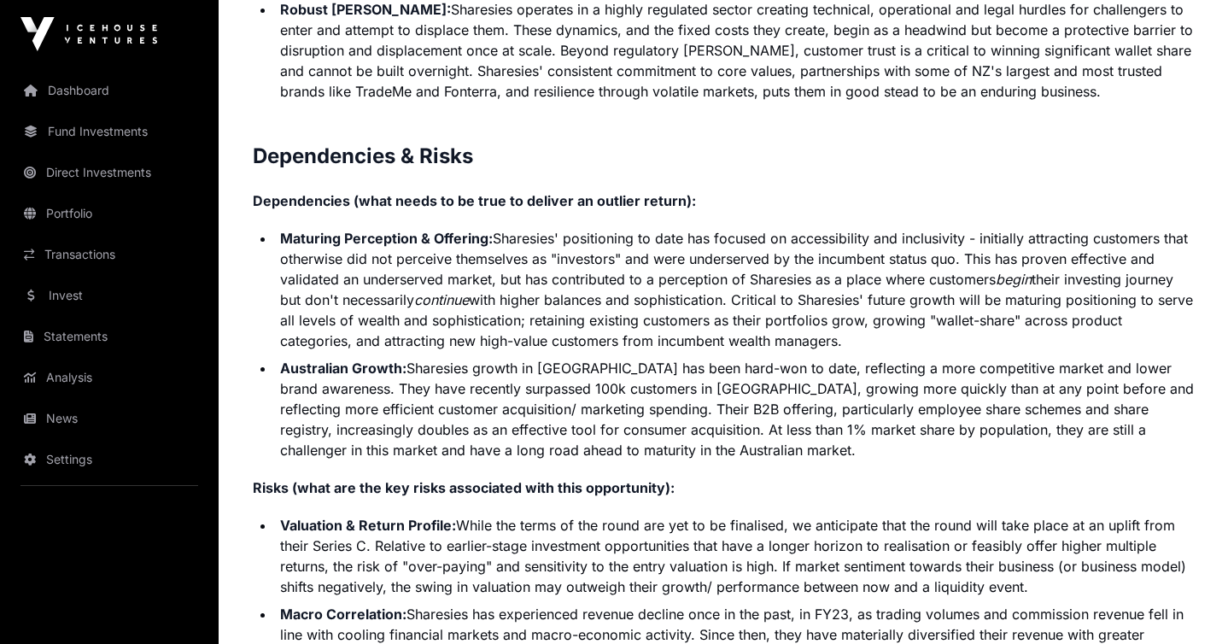
click at [872, 445] on li "Australian Growth: Sharesies growth in [GEOGRAPHIC_DATA] has been hard-won to d…" at bounding box center [734, 409] width 919 height 102
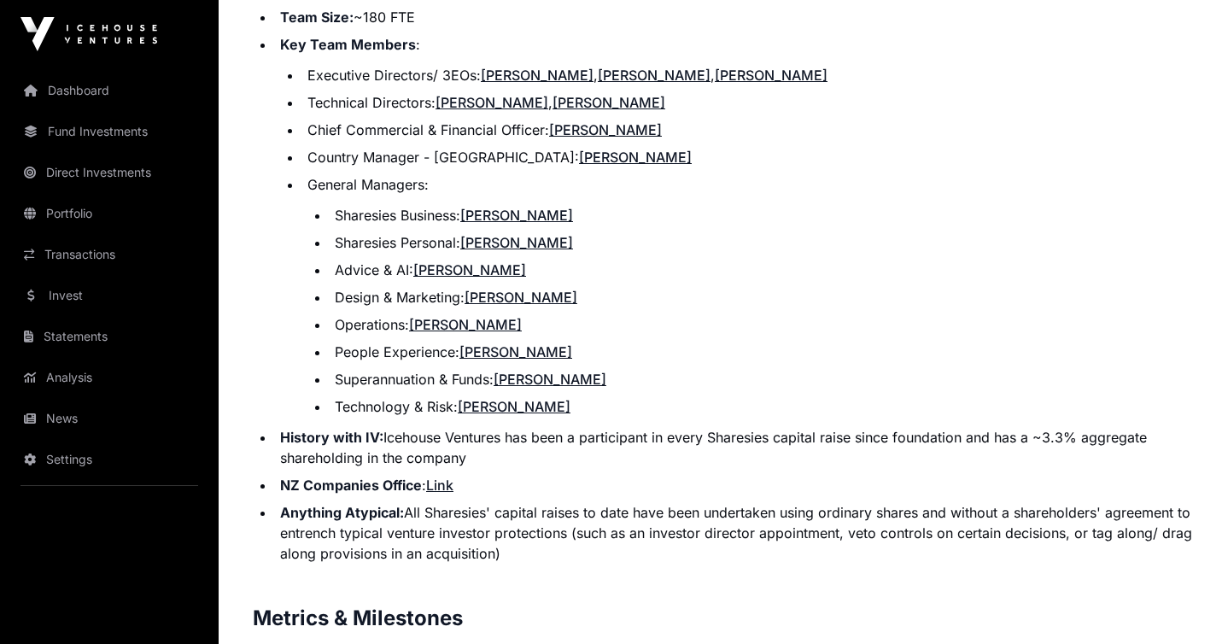
scroll to position [2178, 0]
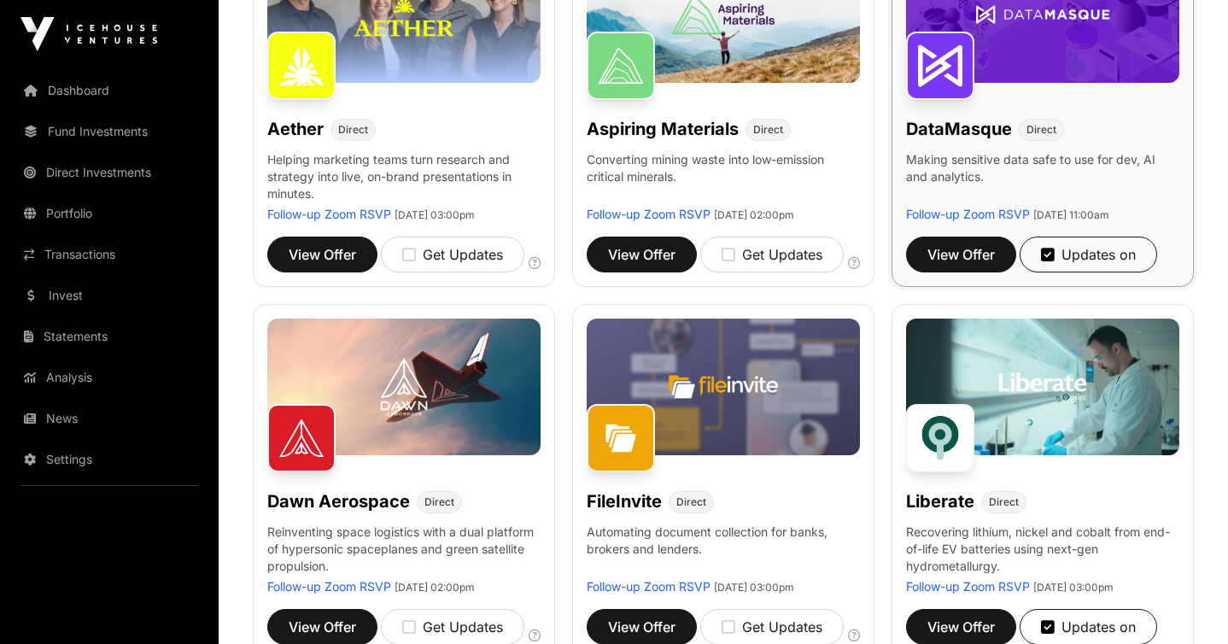
scroll to position [337, 0]
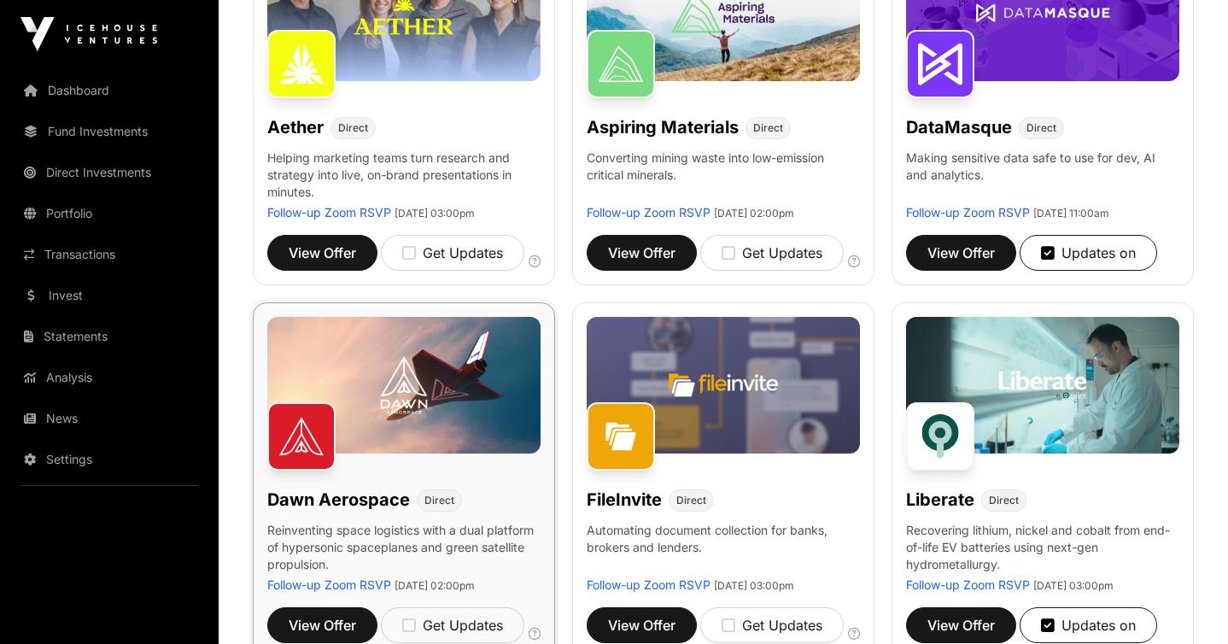
click at [361, 510] on h1 "Dawn Aerospace" at bounding box center [338, 500] width 143 height 24
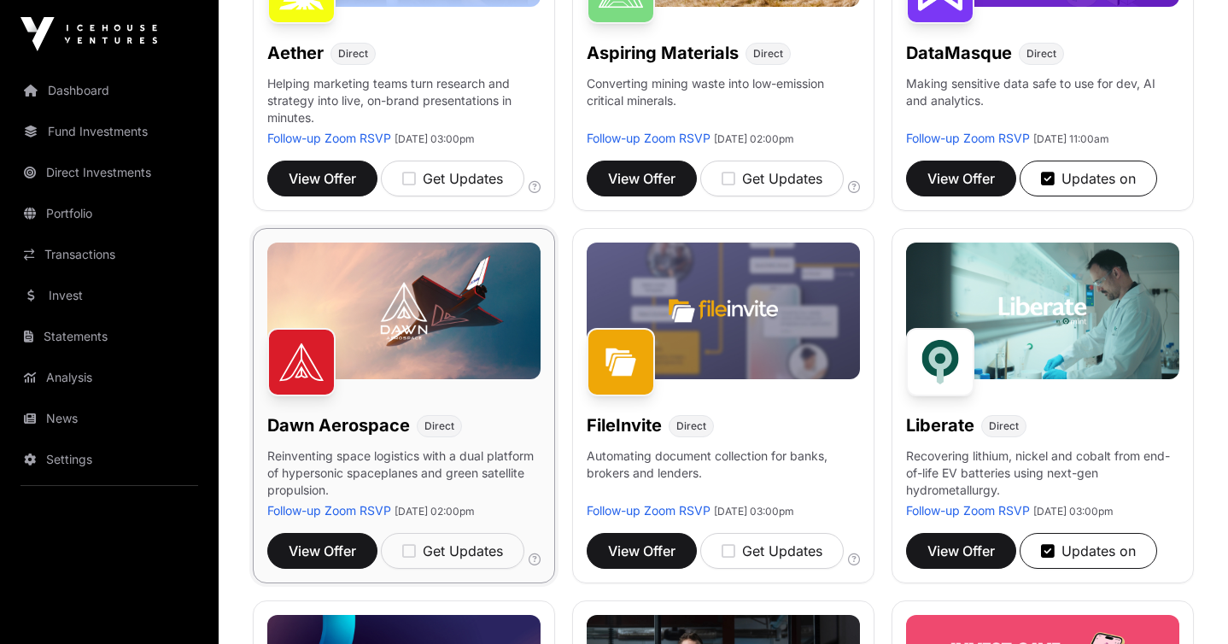
scroll to position [453, 0]
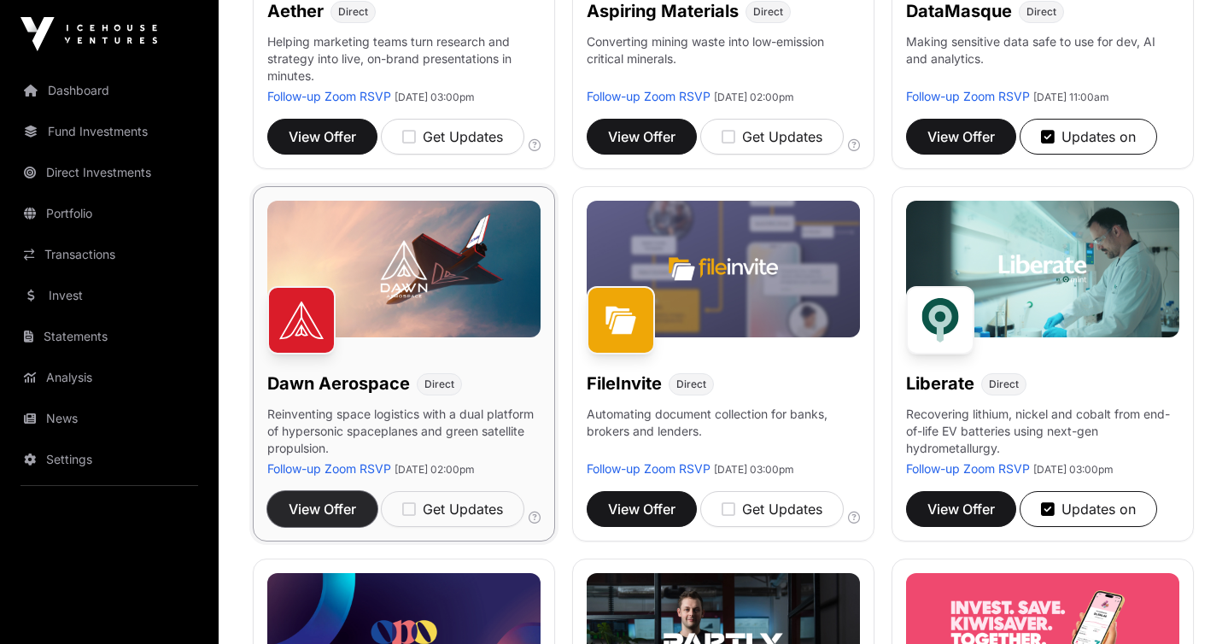
click at [331, 519] on span "View Offer" at bounding box center [322, 509] width 67 height 20
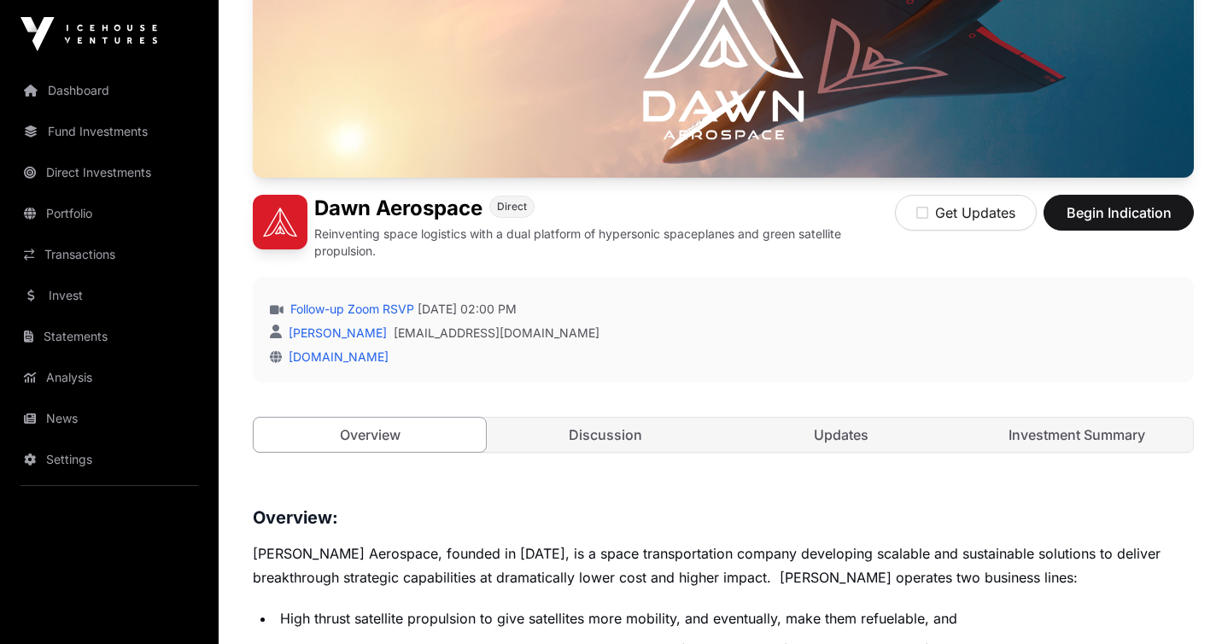
scroll to position [527, 0]
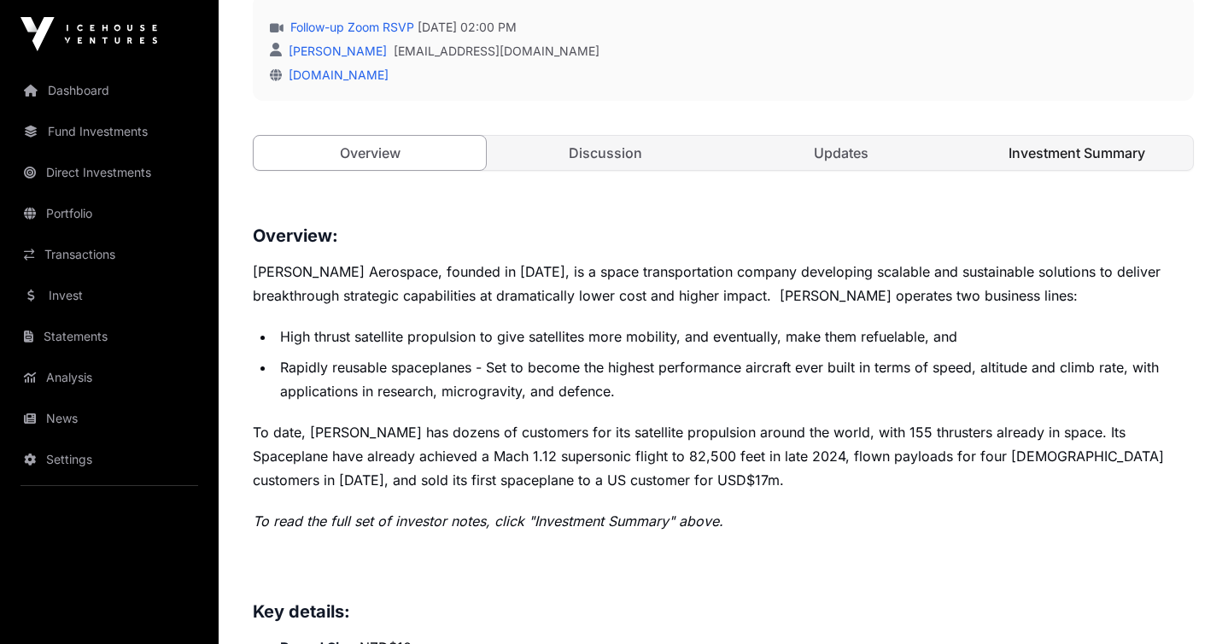
click at [1056, 155] on link "Investment Summary" at bounding box center [1077, 153] width 232 height 34
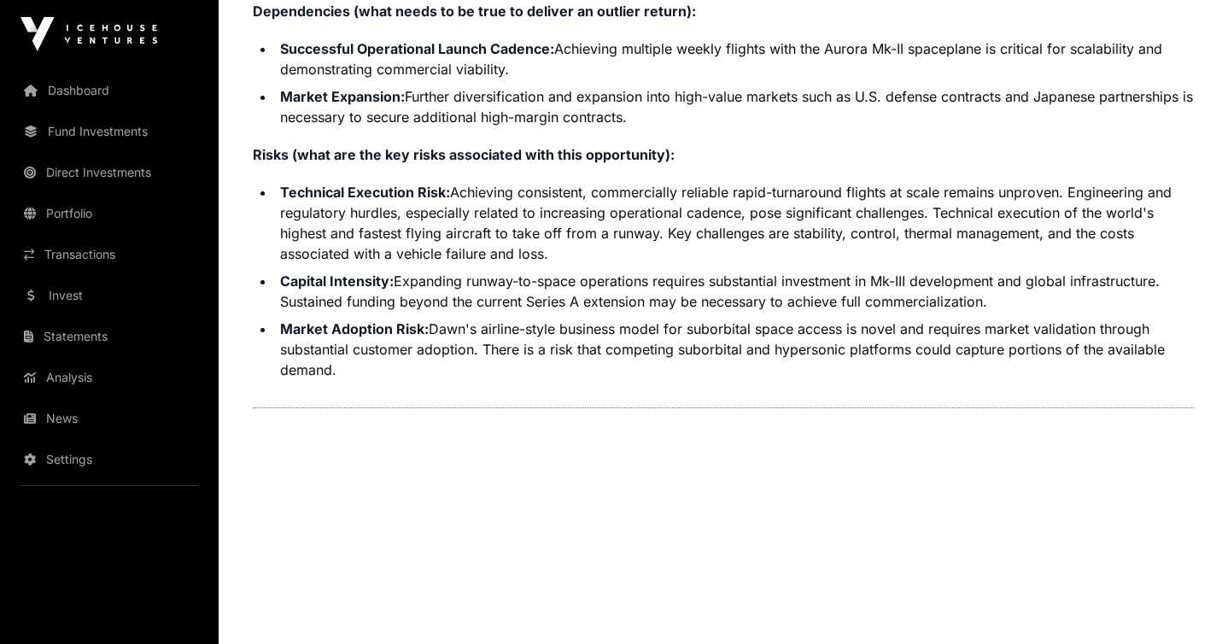
scroll to position [3929, 0]
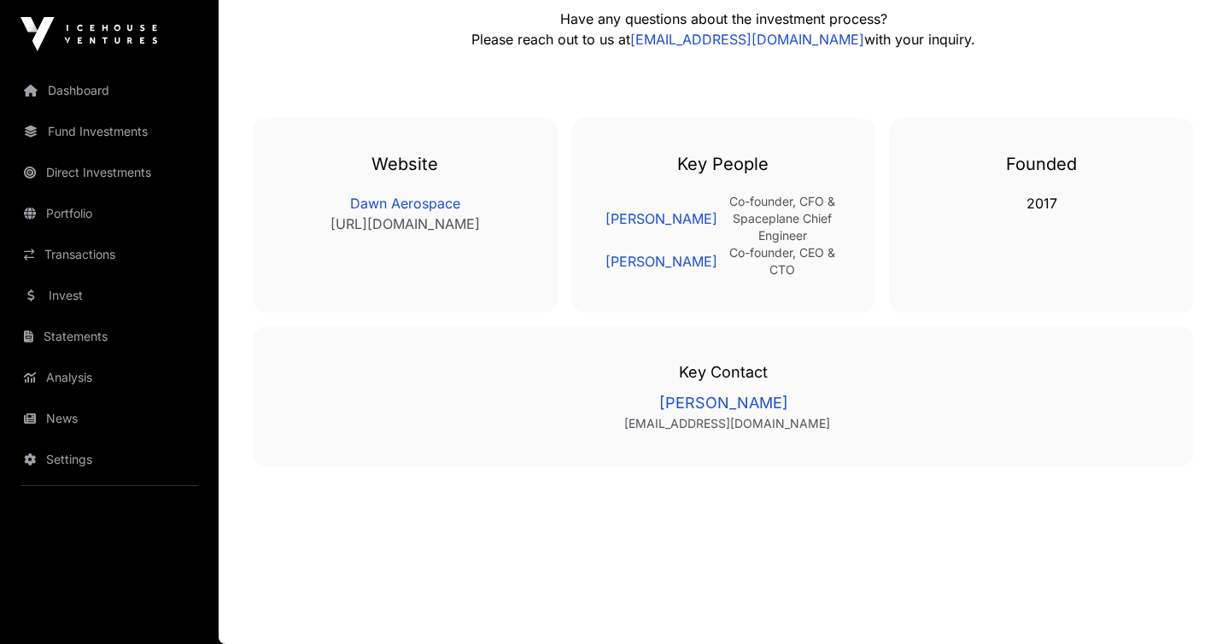
scroll to position [527, 0]
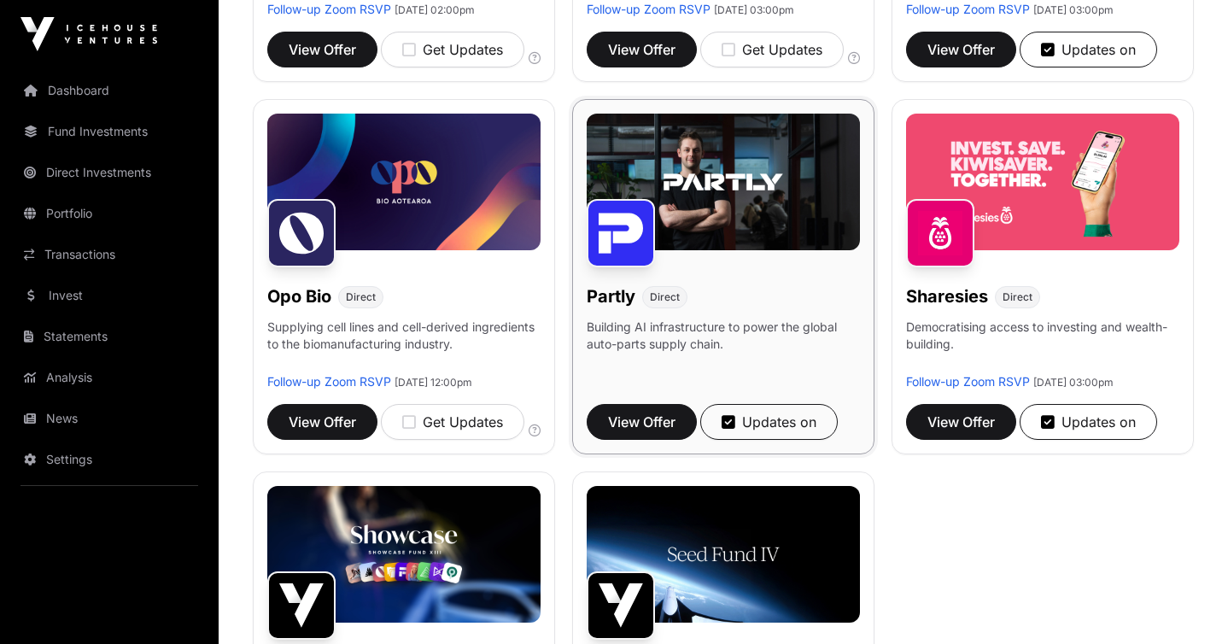
scroll to position [915, 0]
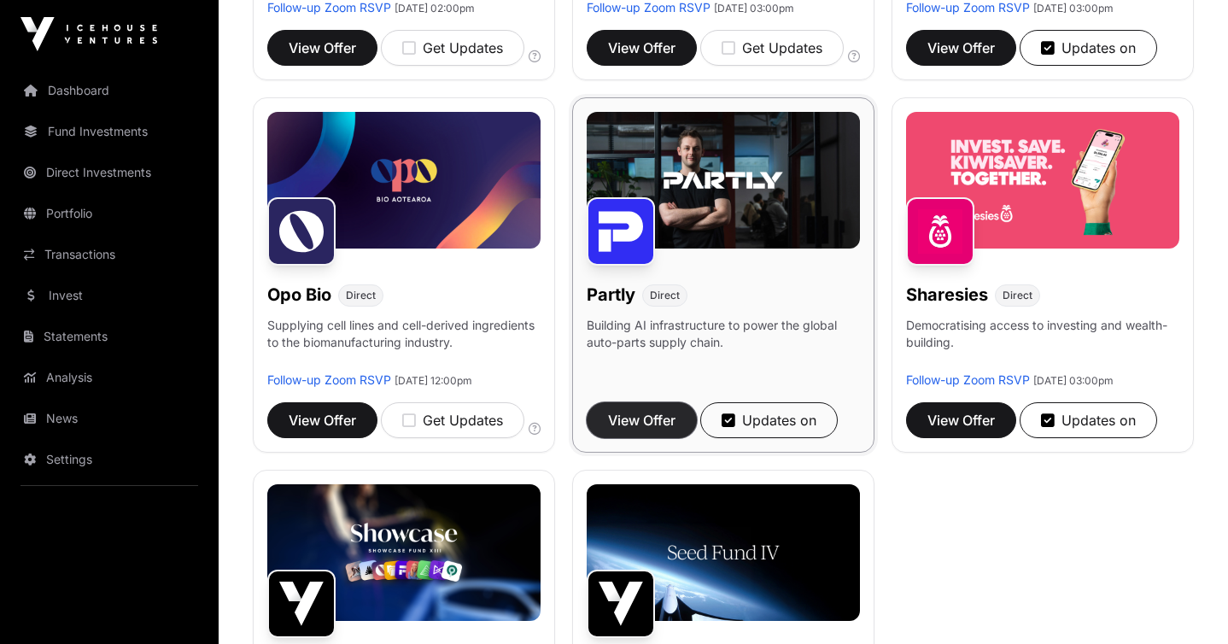
click at [646, 430] on span "View Offer" at bounding box center [641, 420] width 67 height 20
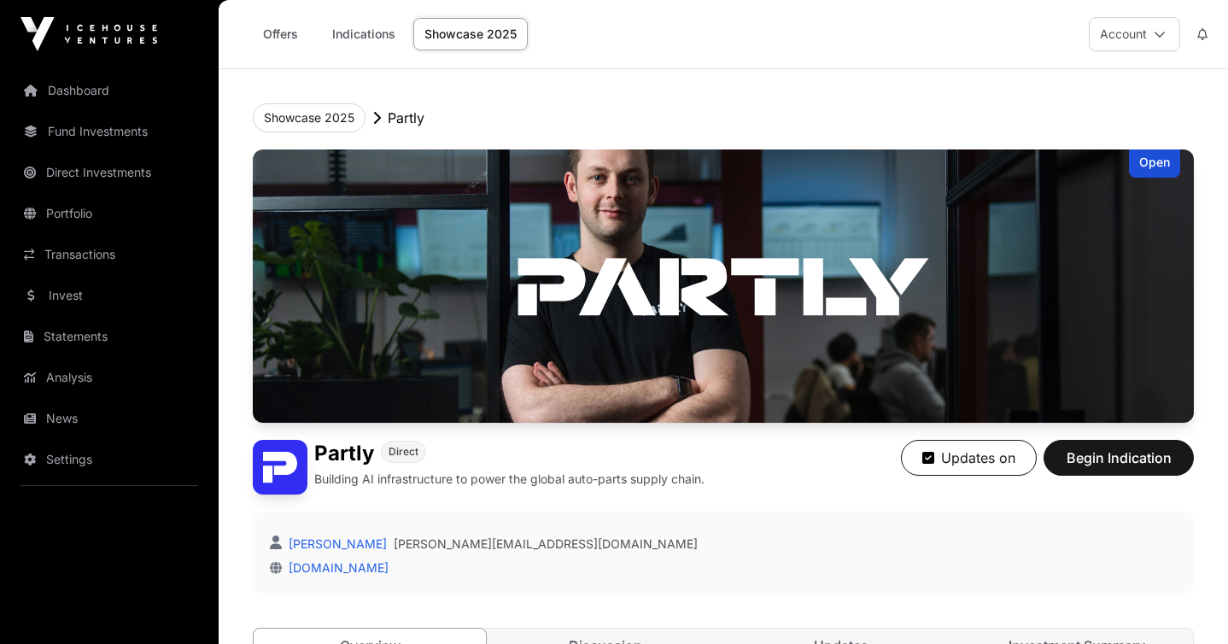
scroll to position [421, 0]
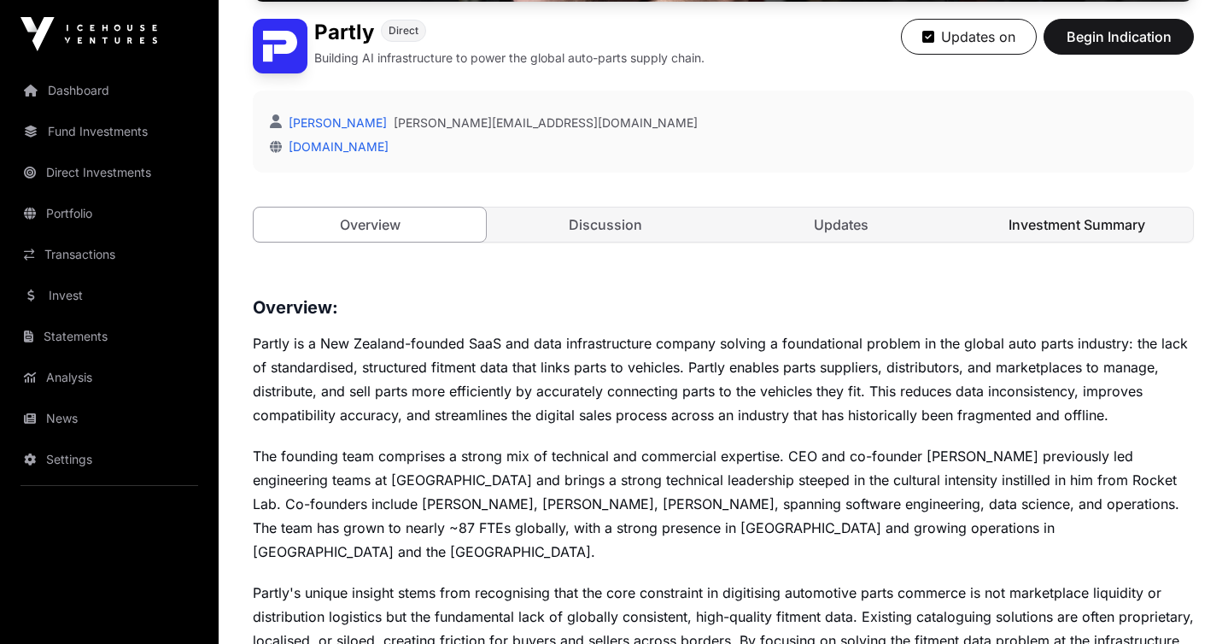
click at [1110, 210] on link "Investment Summary" at bounding box center [1077, 225] width 232 height 34
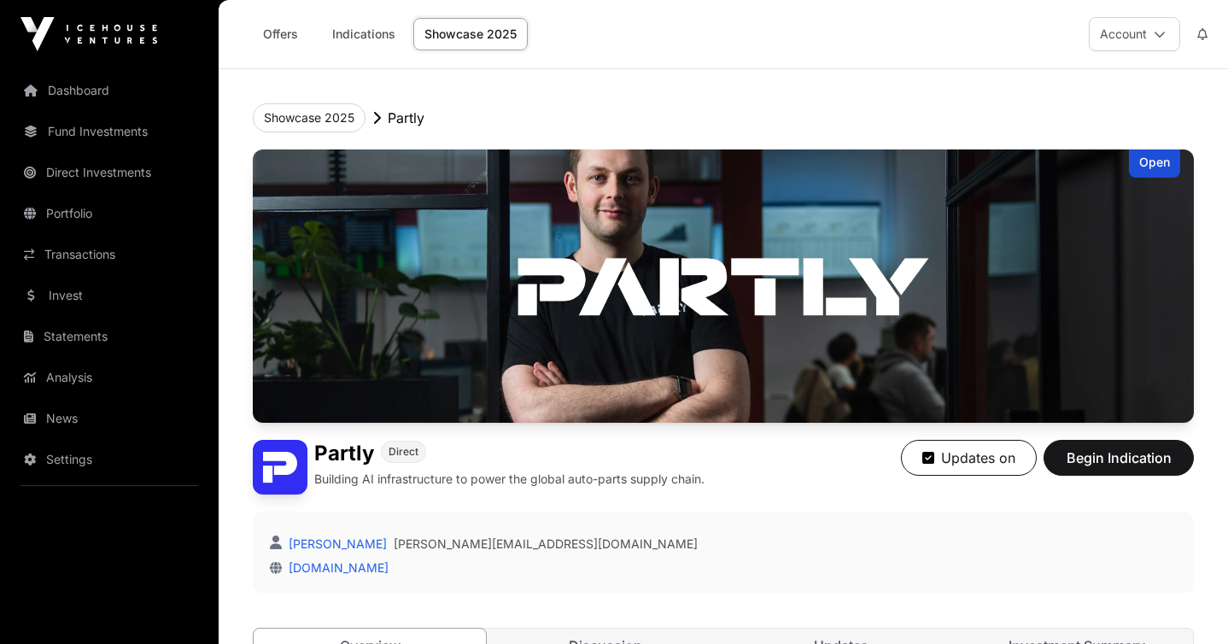
scroll to position [421, 0]
